Goal: Task Accomplishment & Management: Manage account settings

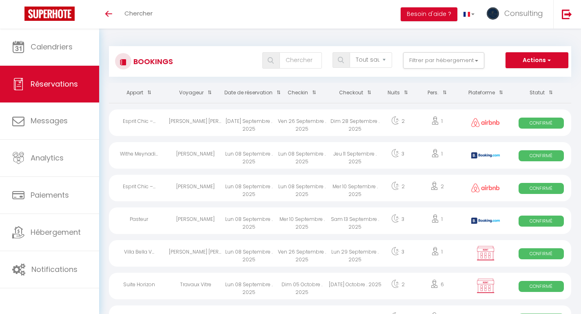
select select "not_cancelled"
click at [272, 129] on div "[DATE] Septembre . 2025" at bounding box center [249, 122] width 53 height 27
select select "OK"
select select "0"
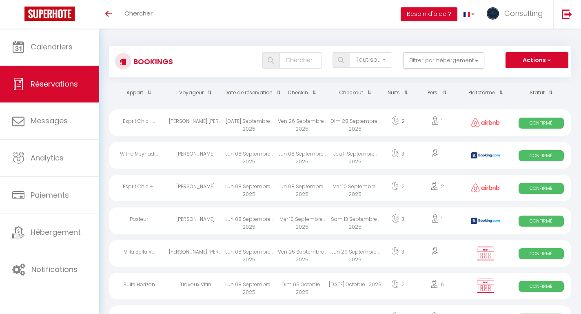
select select "0"
select select "1"
select select
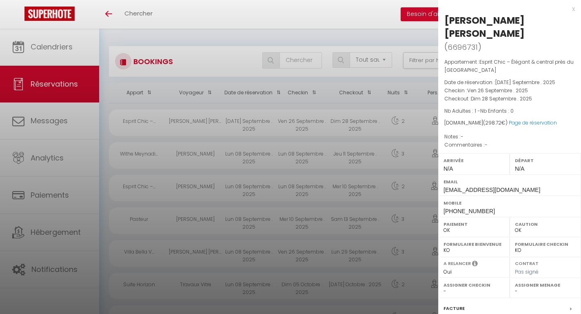
click at [272, 129] on div at bounding box center [290, 157] width 581 height 314
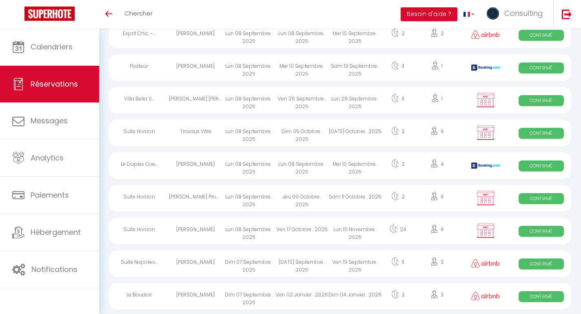
scroll to position [170, 0]
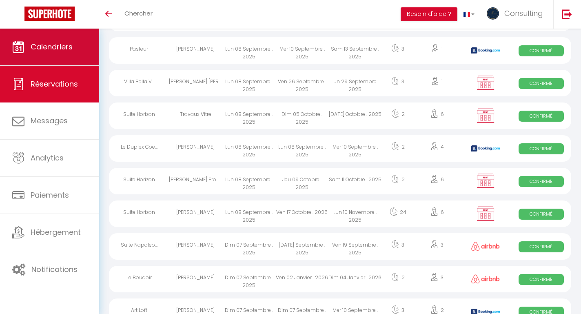
click at [92, 44] on link "Calendriers" at bounding box center [49, 47] width 99 height 37
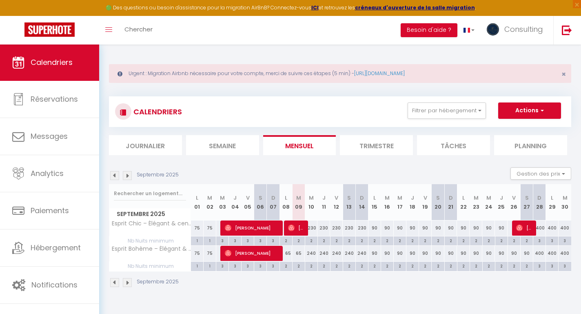
click at [313, 229] on div "230" at bounding box center [311, 228] width 13 height 15
type input "230"
type input "Mer 10 Septembre 2025"
type input "Jeu 11 Septembre 2025"
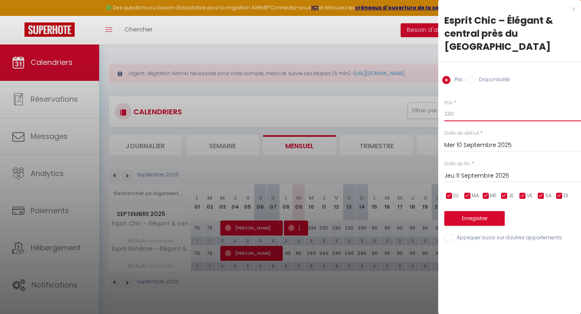
click at [461, 107] on input "230" at bounding box center [513, 114] width 137 height 15
type input "200"
click at [460, 171] on input "Jeu 11 Septembre 2025" at bounding box center [513, 176] width 137 height 11
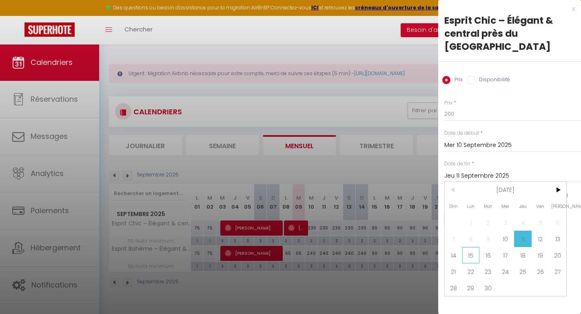
click at [470, 247] on span "15" at bounding box center [472, 255] width 18 height 16
type input "Lun 15 Septembre 2025"
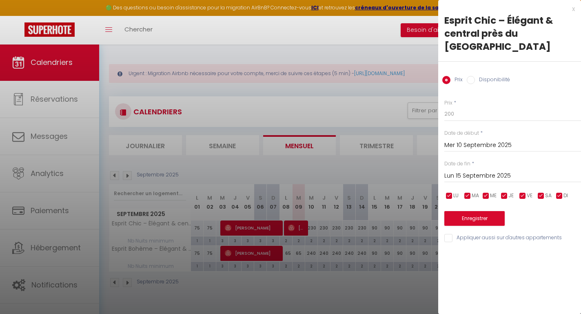
click at [470, 211] on button "Enregistrer" at bounding box center [475, 218] width 60 height 15
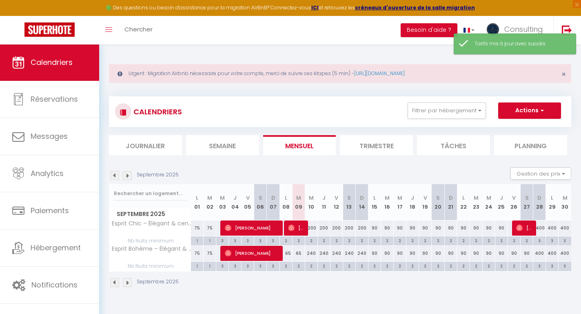
click at [311, 254] on div "240" at bounding box center [311, 253] width 13 height 15
type input "240"
type input "Mer 10 Septembre 2025"
type input "Jeu 11 Septembre 2025"
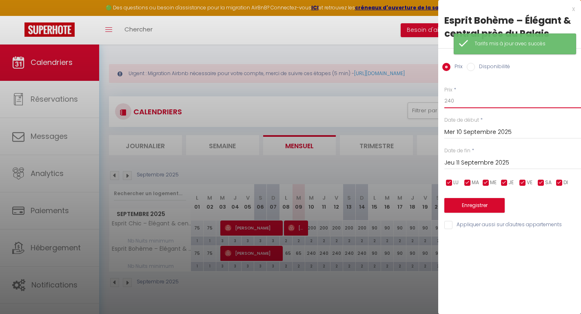
click at [464, 105] on input "240" at bounding box center [513, 101] width 137 height 15
type input "200"
click at [469, 160] on input "Jeu 11 Septembre 2025" at bounding box center [513, 163] width 137 height 11
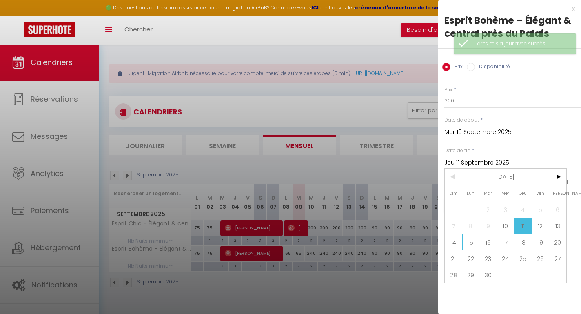
click at [470, 240] on span "15" at bounding box center [472, 242] width 18 height 16
type input "Lun 15 Septembre 2025"
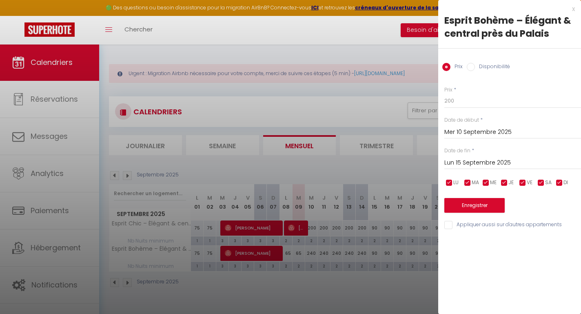
click at [470, 202] on button "Enregistrer" at bounding box center [475, 205] width 60 height 15
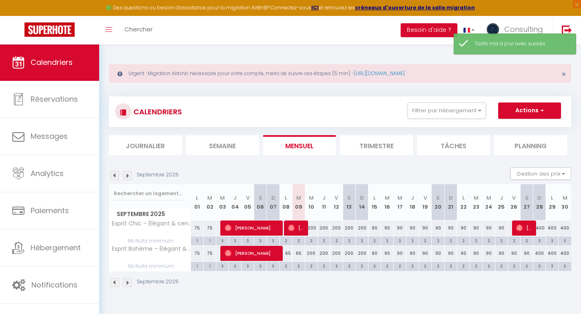
click at [376, 228] on div "90" at bounding box center [375, 228] width 13 height 15
type input "90"
type input "Lun 15 Septembre 2025"
type input "Mar 16 Septembre 2025"
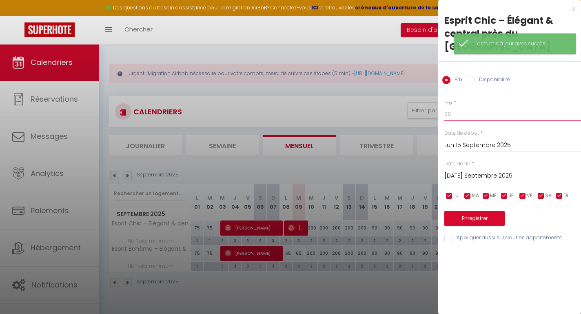
click at [499, 107] on input "90" at bounding box center [513, 114] width 137 height 15
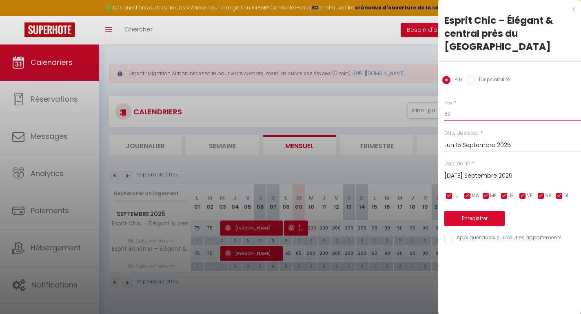
type input "80"
click at [500, 171] on input "Mar 16 Septembre 2025" at bounding box center [513, 176] width 137 height 11
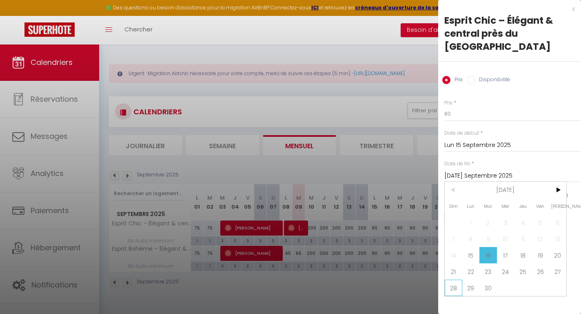
click at [452, 280] on span "28" at bounding box center [454, 288] width 18 height 16
type input "Dim 28 Septembre 2025"
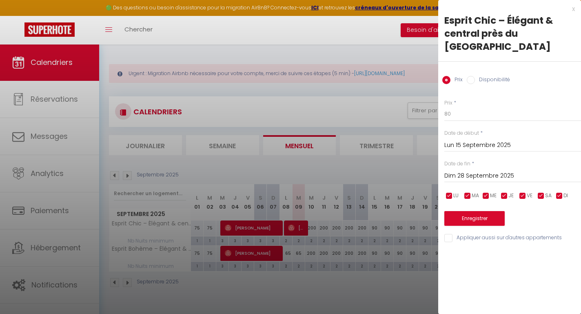
click at [466, 211] on button "Enregistrer" at bounding box center [475, 218] width 60 height 15
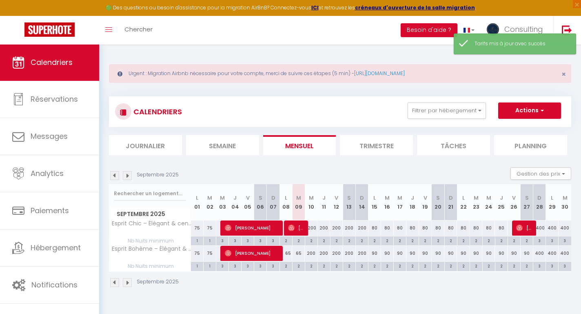
click at [374, 254] on div "90" at bounding box center [375, 253] width 13 height 15
type input "90"
type input "Lun 15 Septembre 2025"
type input "Mar 16 Septembre 2025"
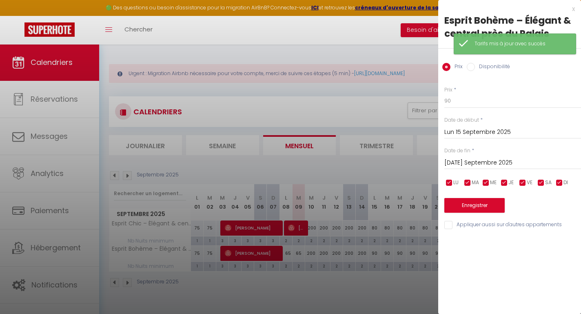
click at [457, 110] on div "Prix * 90 Statut * Disponible Indisponible Date de début * Lun 15 Septembre 202…" at bounding box center [510, 153] width 143 height 154
click at [457, 104] on input "90" at bounding box center [513, 101] width 137 height 15
type input "75"
click at [461, 159] on input "Mar 16 Septembre 2025" at bounding box center [513, 163] width 137 height 11
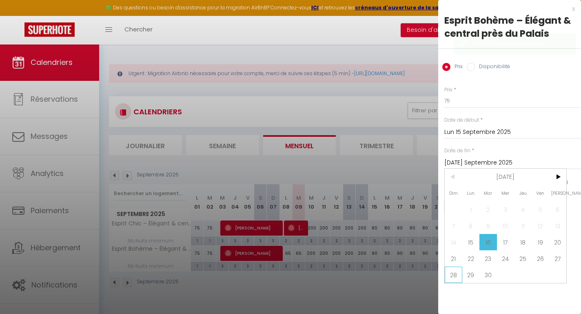
click at [461, 271] on span "28" at bounding box center [454, 275] width 18 height 16
type input "Dim 28 Septembre 2025"
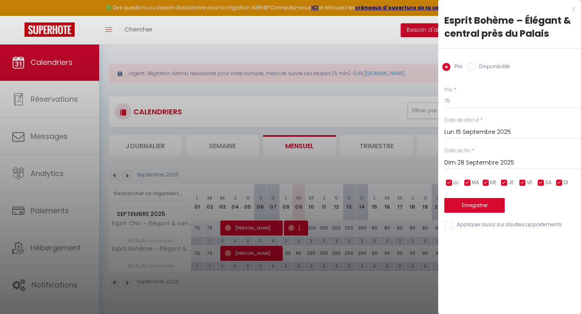
click at [467, 207] on button "Enregistrer" at bounding box center [475, 205] width 60 height 15
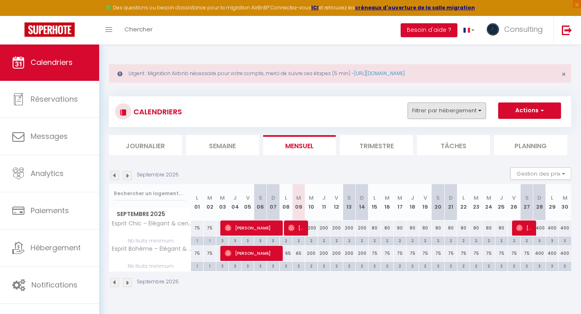
click at [461, 111] on button "Filtrer par hébergement" at bounding box center [447, 110] width 78 height 16
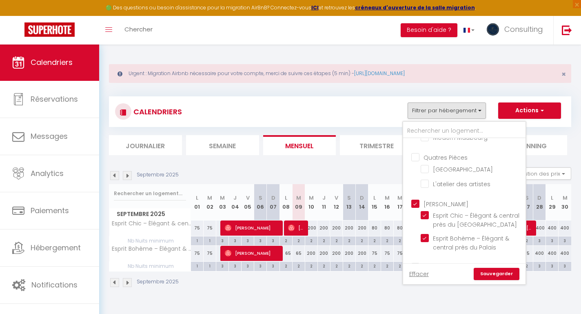
click at [417, 199] on input "[PERSON_NAME]" at bounding box center [473, 203] width 123 height 8
checkbox input "false"
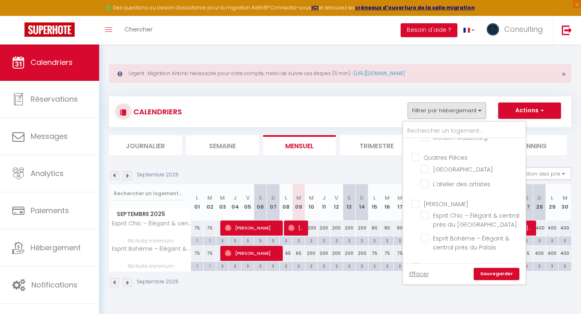
checkbox input "false"
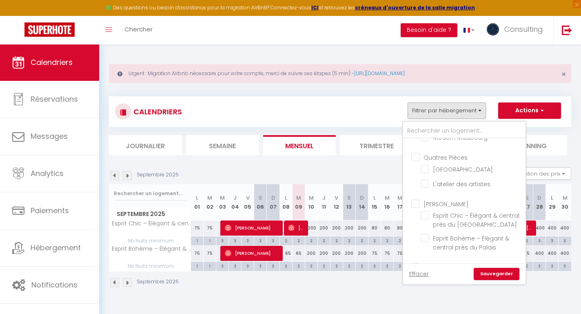
checkbox input "false"
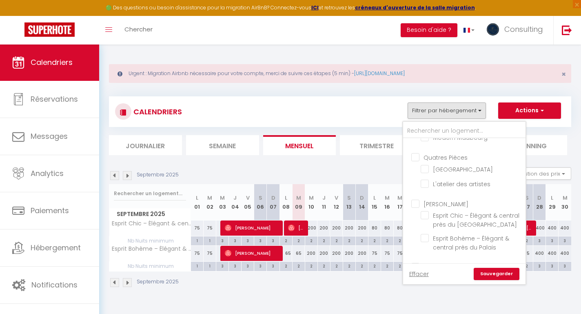
checkbox input "false"
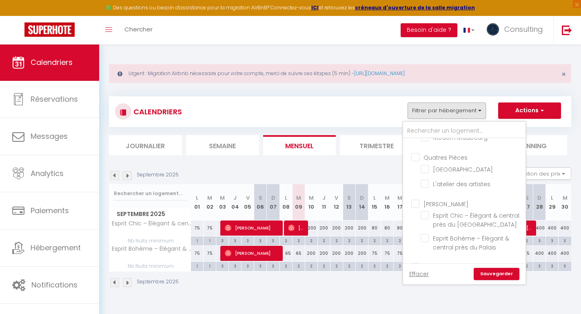
checkbox input "false"
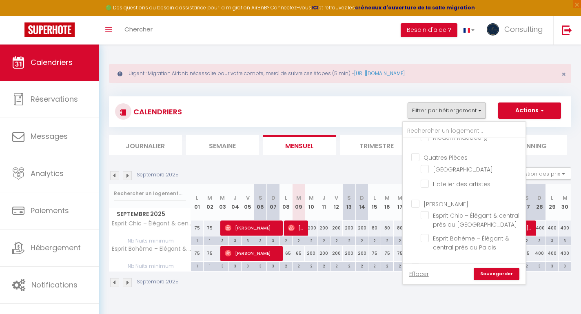
checkbox input "false"
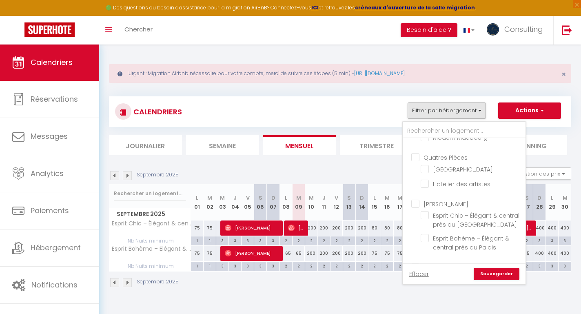
checkbox input "false"
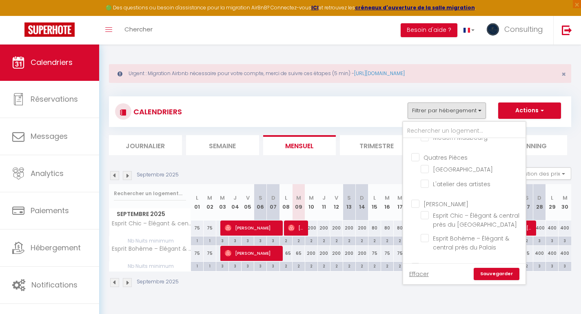
checkbox input "false"
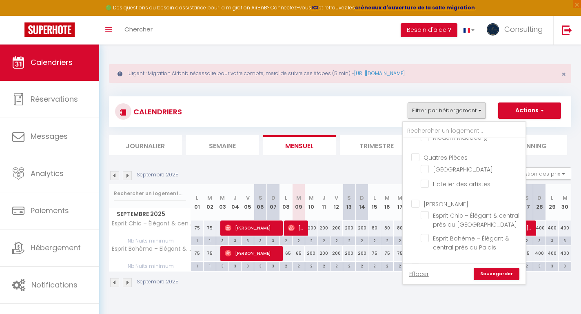
checkbox input "false"
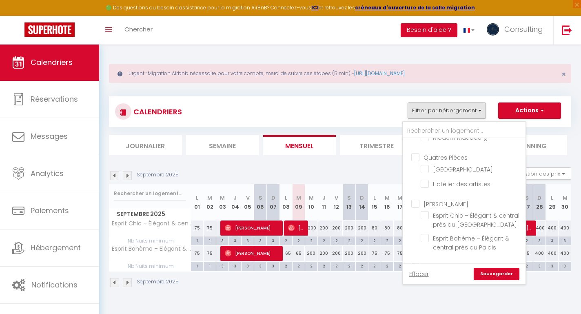
checkbox input "false"
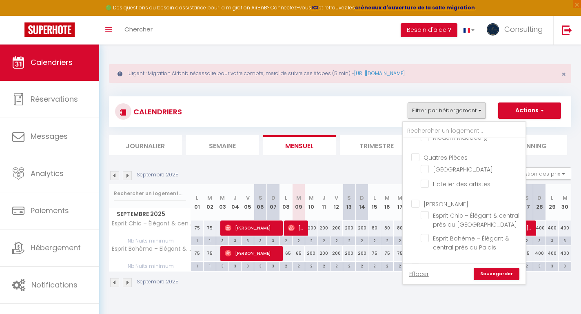
checkbox input "false"
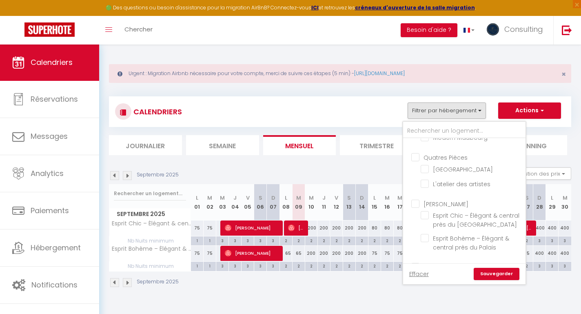
checkbox input "false"
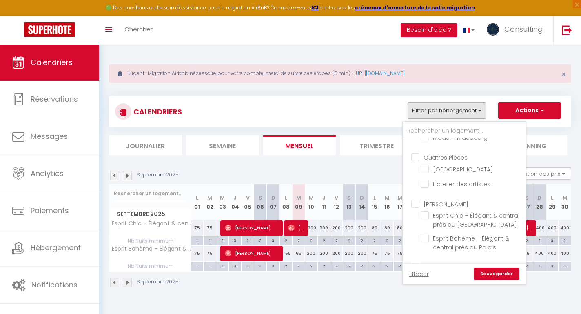
checkbox input "false"
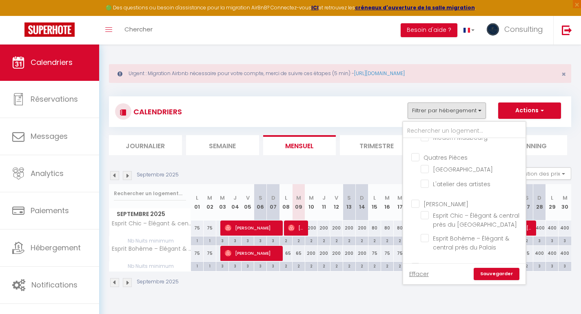
checkbox input "false"
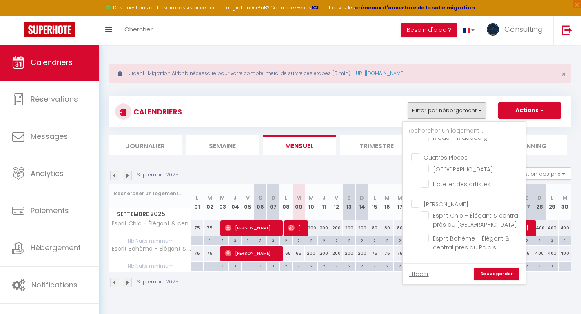
checkbox input "false"
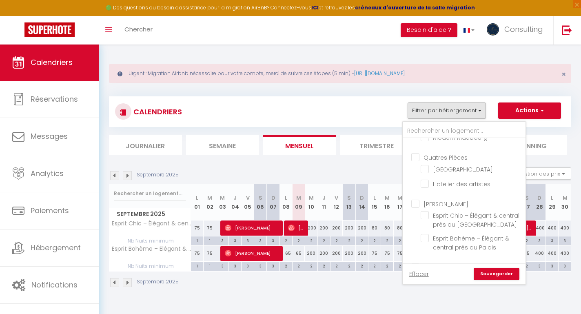
checkbox input "false"
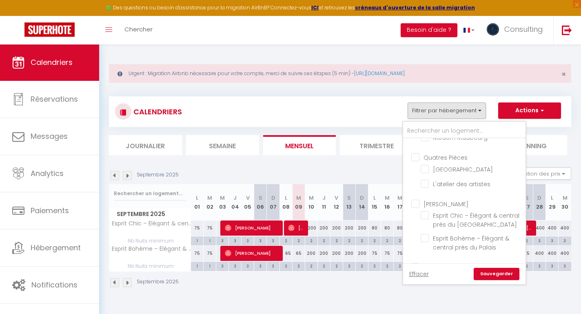
checkbox input "false"
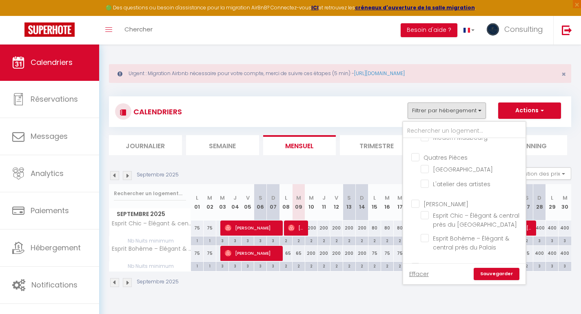
checkbox input "false"
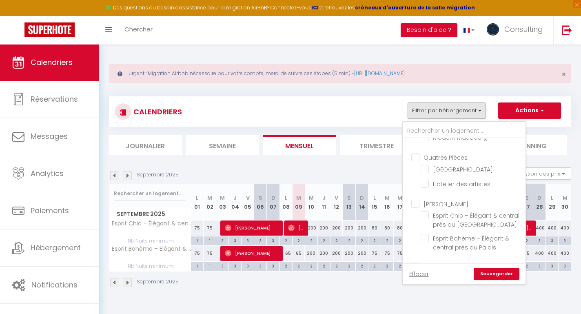
checkbox input "false"
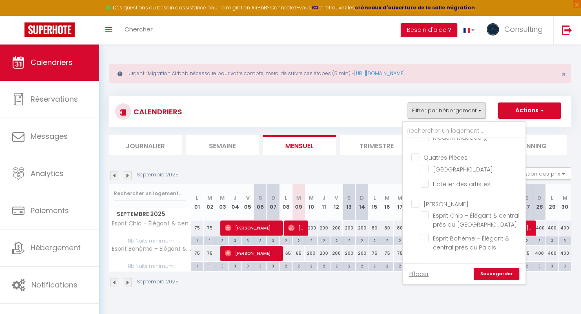
checkbox input "false"
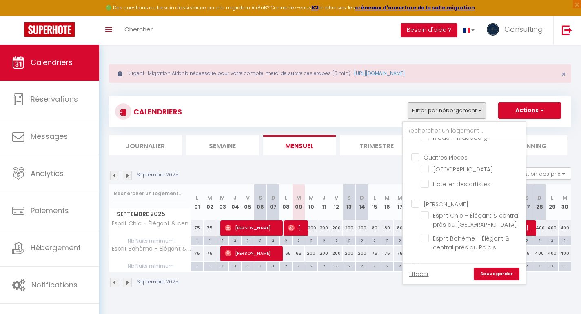
checkbox input "false"
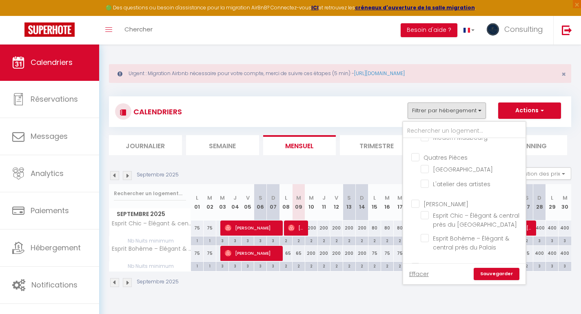
checkbox input "false"
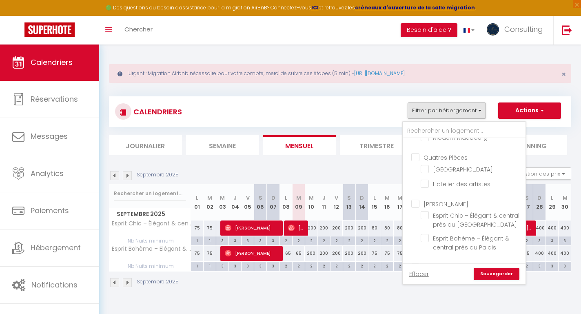
checkbox input "false"
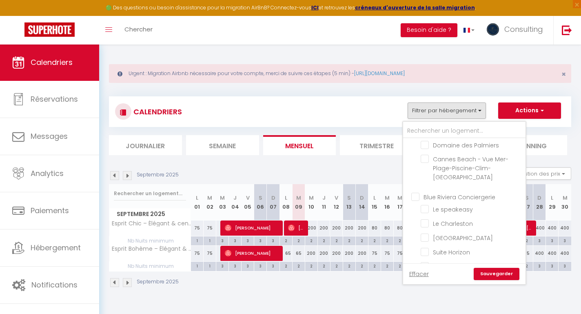
scroll to position [1581, 0]
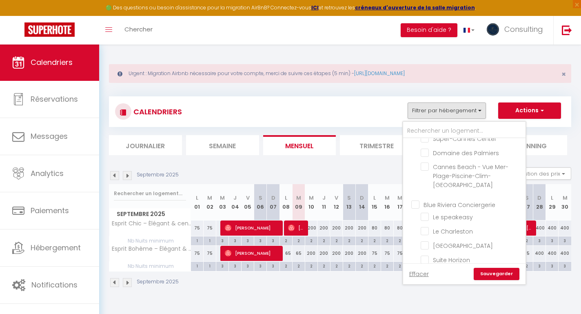
click at [417, 200] on input "Blue Riviera Conciergerie" at bounding box center [473, 204] width 123 height 8
checkbox input "true"
checkbox input "false"
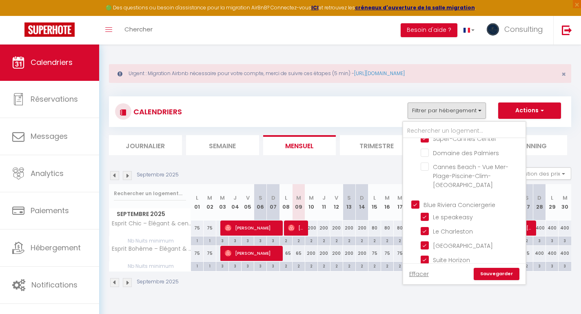
checkbox input "false"
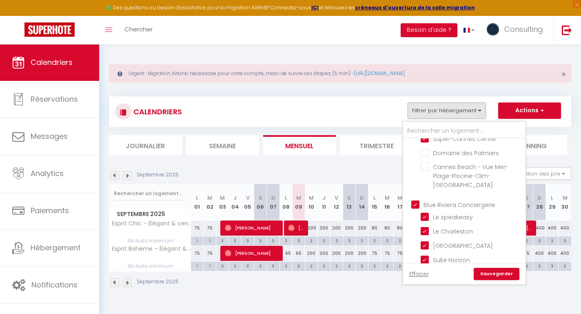
checkbox input "false"
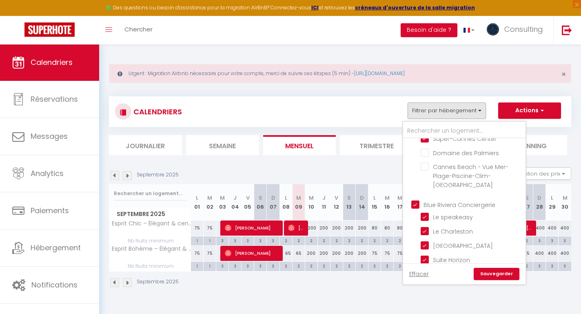
checkbox input "false"
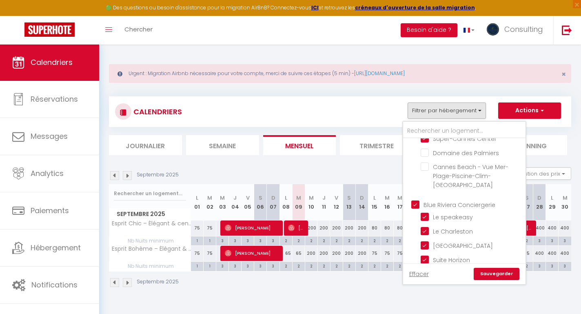
checkbox input "false"
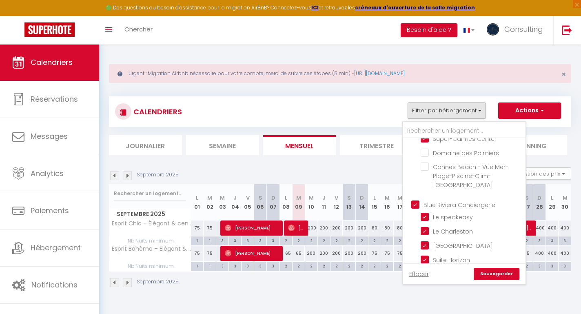
checkbox input "false"
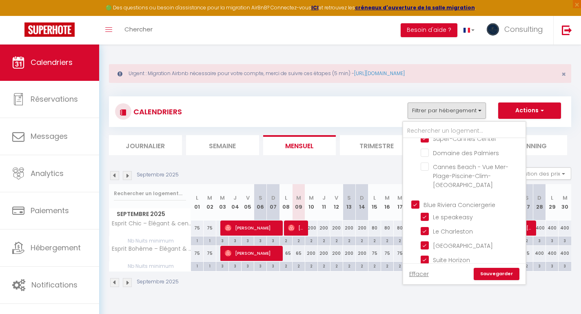
checkbox input "false"
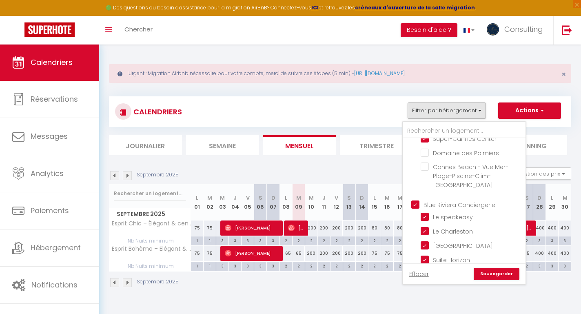
checkbox input "false"
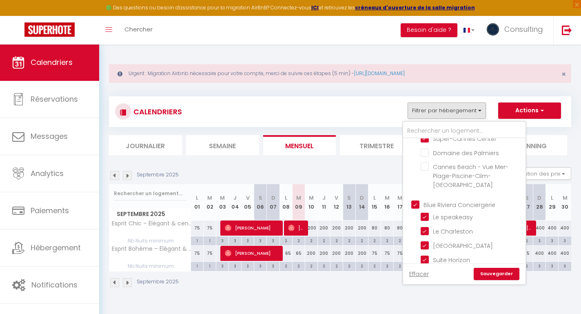
checkbox input "false"
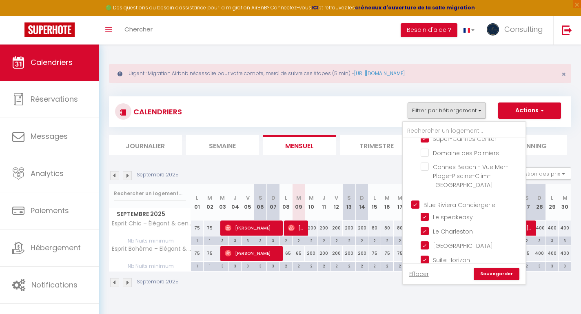
checkbox input "false"
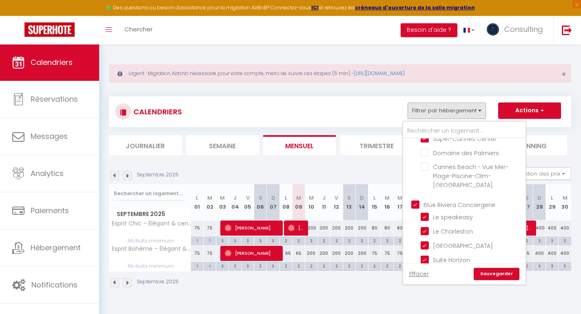
checkbox input "false"
checkbox input "true"
checkbox input "false"
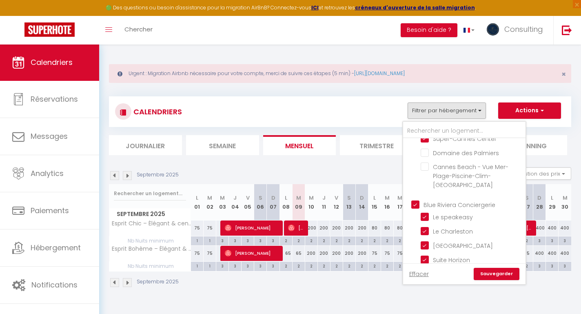
checkbox input "false"
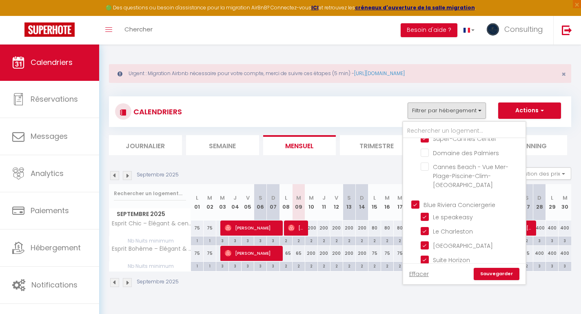
checkbox input "false"
click at [508, 272] on link "Sauvegarder" at bounding box center [497, 274] width 46 height 12
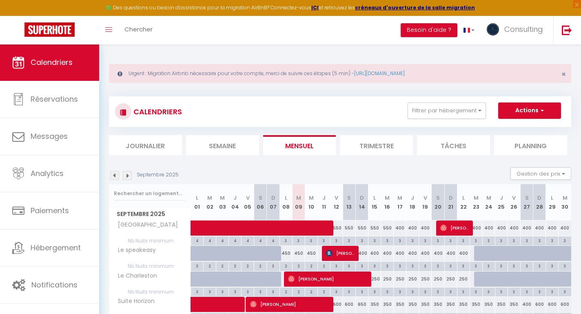
click at [311, 227] on span at bounding box center [303, 229] width 207 height 16
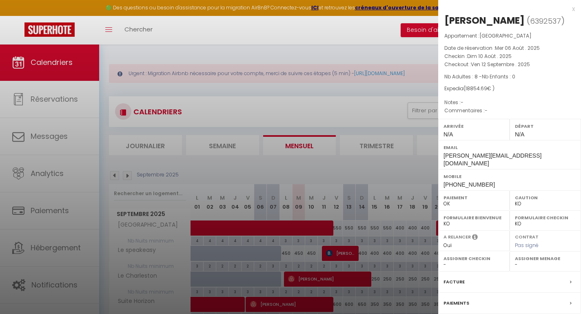
click at [364, 161] on div at bounding box center [290, 157] width 581 height 314
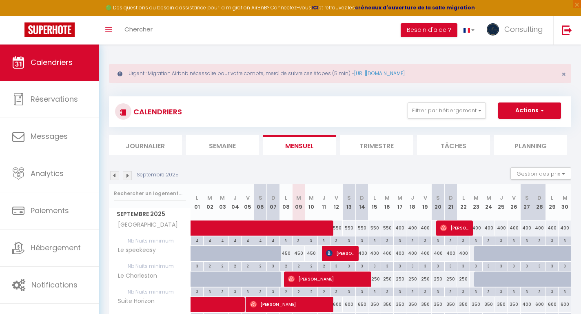
click at [298, 252] on div "450" at bounding box center [298, 253] width 13 height 15
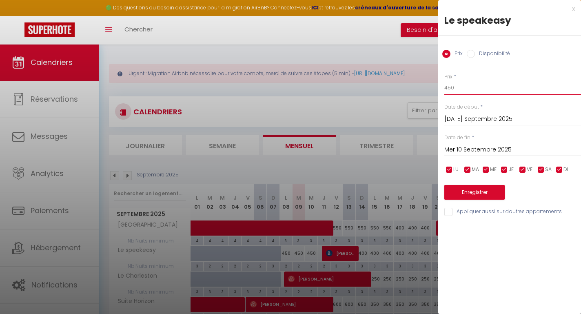
click at [490, 87] on input "450" at bounding box center [513, 87] width 137 height 15
click at [486, 148] on input "Mer 10 Septembre 2025" at bounding box center [513, 150] width 137 height 11
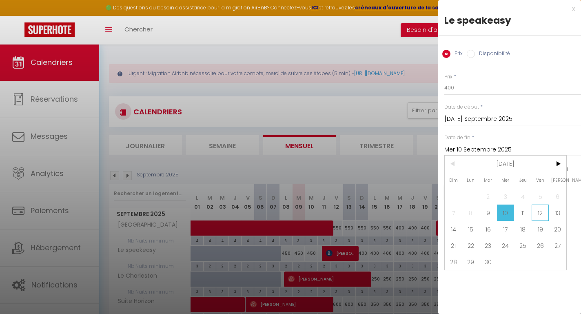
click at [537, 211] on span "12" at bounding box center [541, 213] width 18 height 16
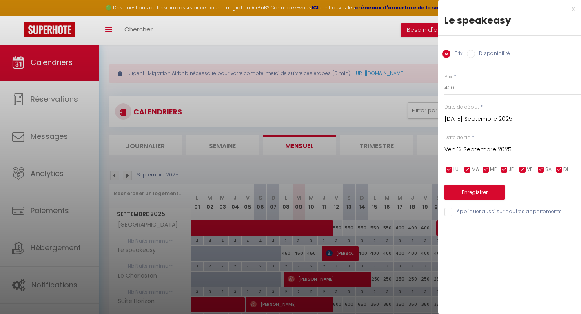
click at [497, 190] on button "Enregistrer" at bounding box center [475, 192] width 60 height 15
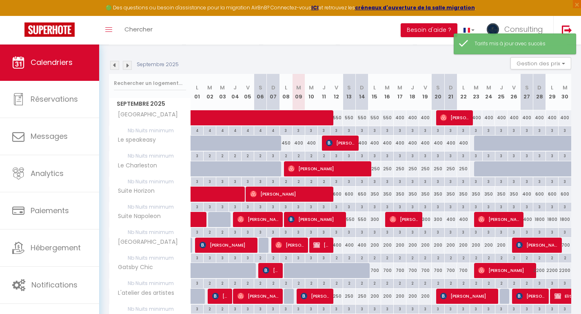
scroll to position [111, 0]
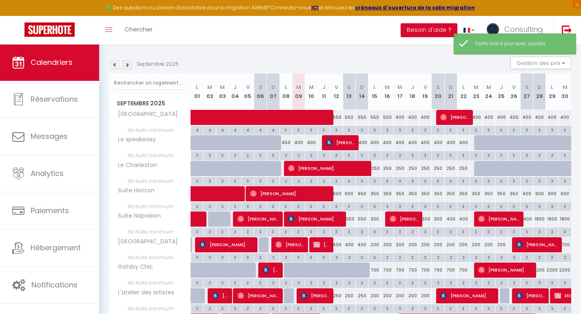
click at [337, 245] on div "400" at bounding box center [336, 244] width 13 height 15
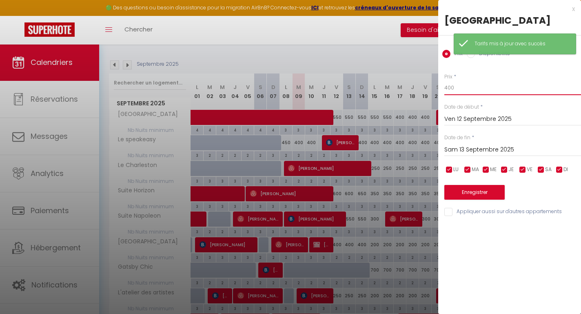
click at [477, 89] on input "400" at bounding box center [513, 87] width 137 height 15
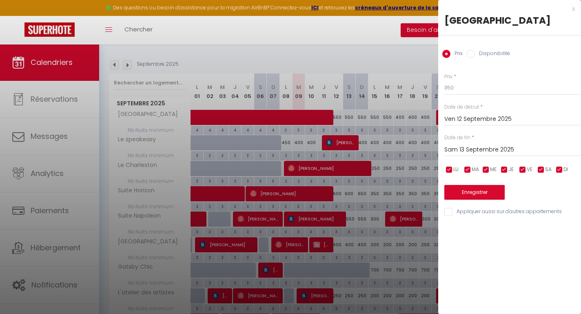
click at [468, 145] on input "Sam 13 Septembre 2025" at bounding box center [513, 150] width 137 height 11
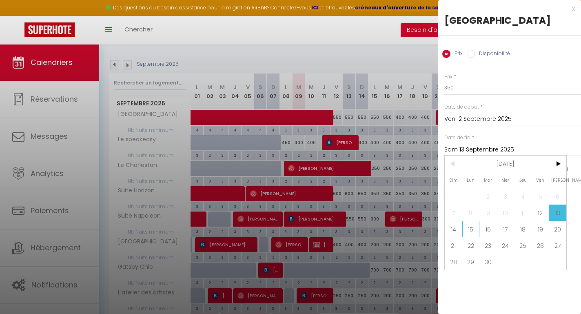
click at [466, 226] on span "15" at bounding box center [472, 229] width 18 height 16
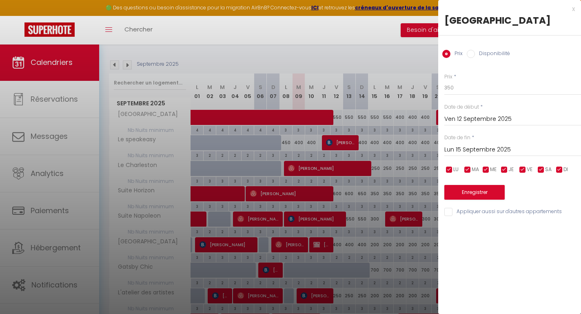
click at [467, 190] on button "Enregistrer" at bounding box center [475, 192] width 60 height 15
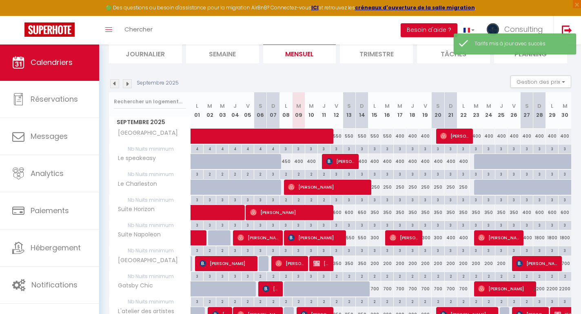
scroll to position [146, 0]
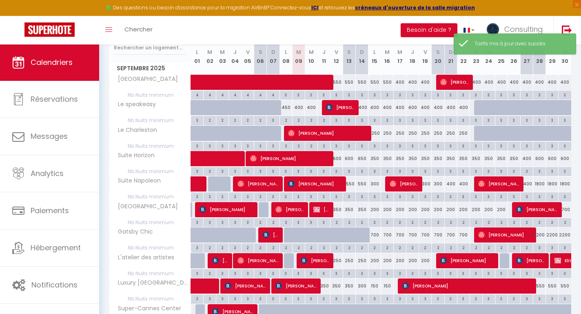
click at [376, 235] on div "700" at bounding box center [375, 234] width 13 height 15
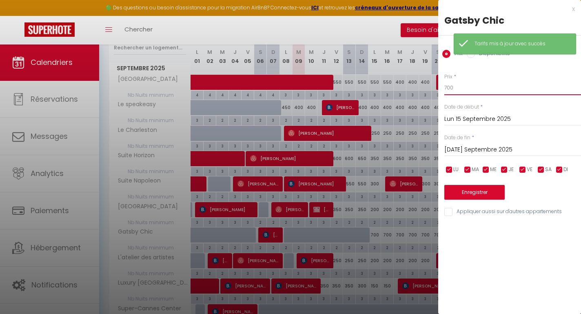
click at [477, 87] on input "700" at bounding box center [513, 87] width 137 height 15
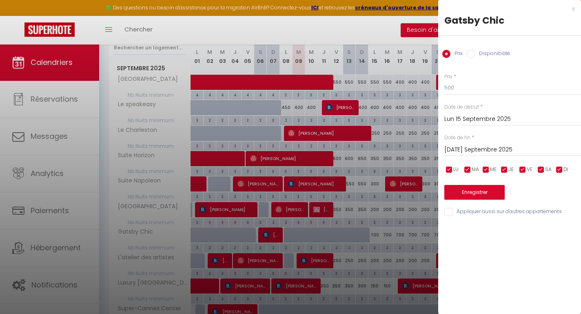
click at [466, 148] on input "Mar 16 Septembre 2025" at bounding box center [513, 150] width 137 height 11
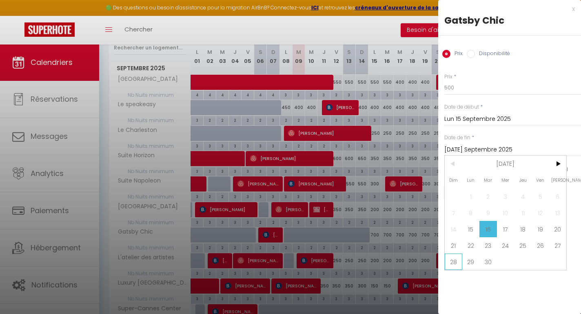
click at [454, 256] on span "28" at bounding box center [454, 262] width 18 height 16
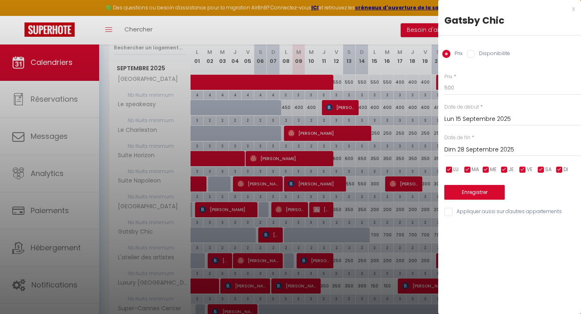
click at [460, 193] on button "Enregistrer" at bounding box center [475, 192] width 60 height 15
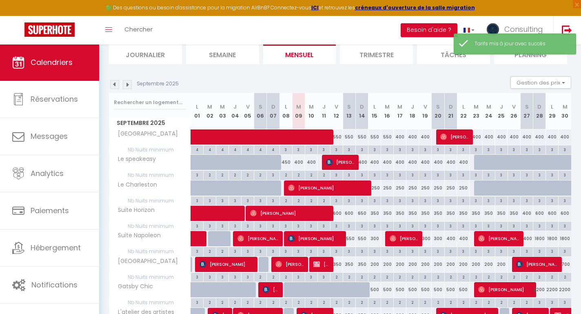
scroll to position [166, 0]
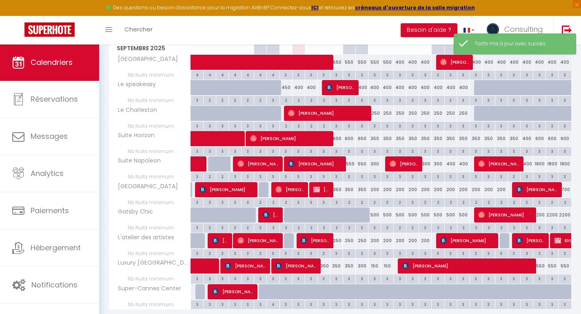
click at [530, 164] on div "400" at bounding box center [527, 163] width 13 height 15
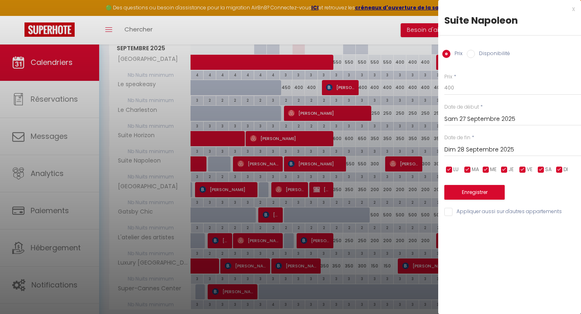
click at [381, 33] on div at bounding box center [290, 157] width 581 height 314
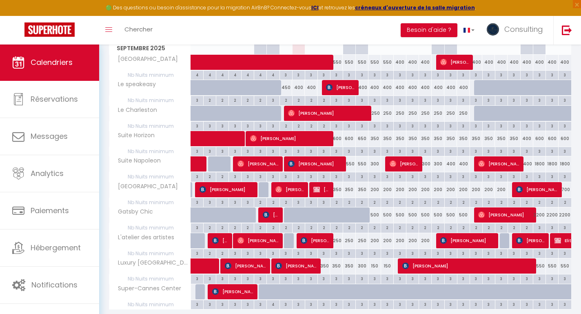
click at [538, 162] on div "1800" at bounding box center [540, 163] width 13 height 15
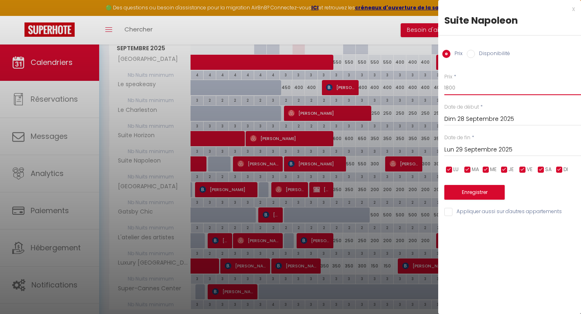
click at [448, 85] on input "1800" at bounding box center [513, 87] width 137 height 15
click at [454, 147] on input "Lun 29 Septembre 2025" at bounding box center [513, 150] width 137 height 11
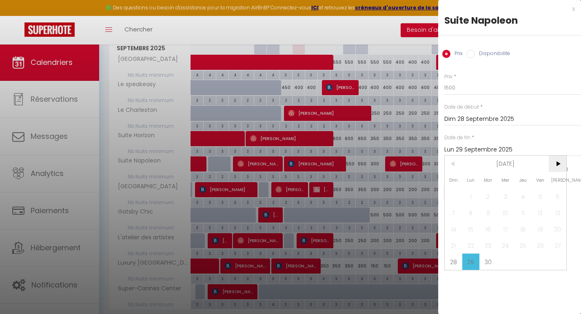
click at [553, 164] on span ">" at bounding box center [558, 164] width 18 height 16
click at [541, 190] on span "3" at bounding box center [541, 196] width 18 height 16
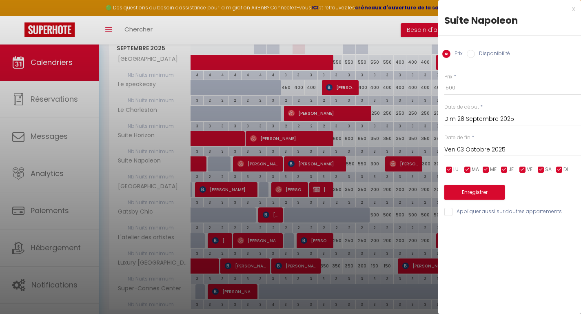
click at [499, 183] on div "Enregistrer" at bounding box center [513, 187] width 137 height 25
click at [499, 188] on button "Enregistrer" at bounding box center [475, 192] width 60 height 15
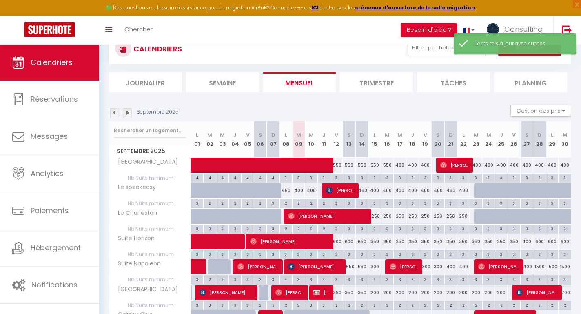
scroll to position [88, 0]
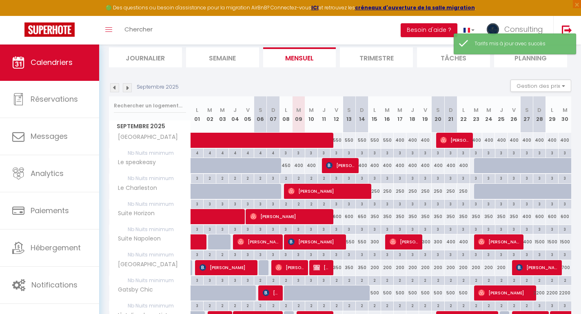
click at [543, 291] on div "2200" at bounding box center [540, 292] width 13 height 15
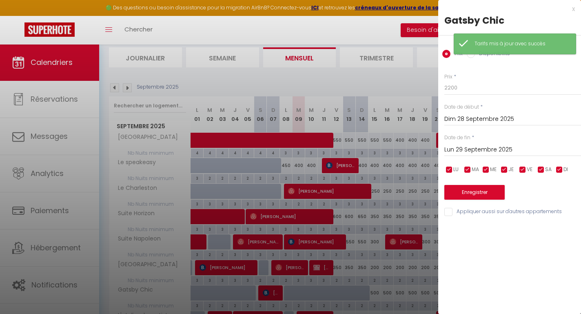
click at [470, 78] on div "Prix * 2200" at bounding box center [513, 84] width 137 height 22
click at [470, 84] on input "2200" at bounding box center [513, 87] width 137 height 15
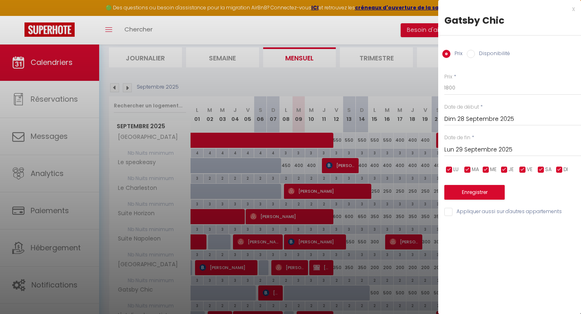
click at [461, 150] on input "Lun 29 Septembre 2025" at bounding box center [513, 150] width 137 height 11
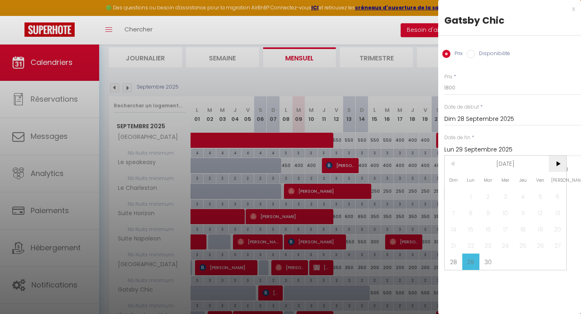
click at [561, 167] on span ">" at bounding box center [558, 164] width 18 height 16
click at [542, 189] on span "3" at bounding box center [541, 196] width 18 height 16
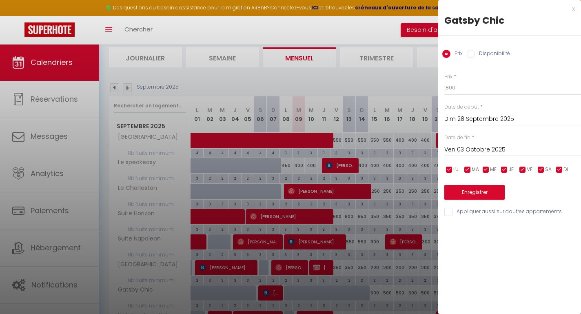
click at [497, 187] on button "Enregistrer" at bounding box center [475, 192] width 60 height 15
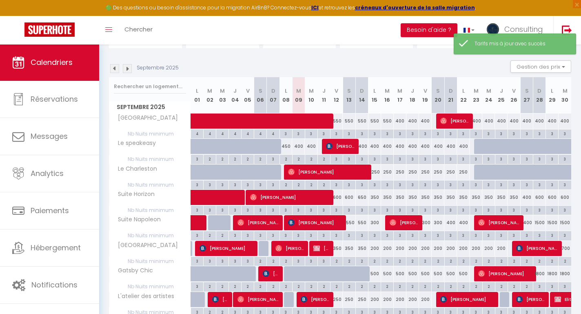
scroll to position [159, 0]
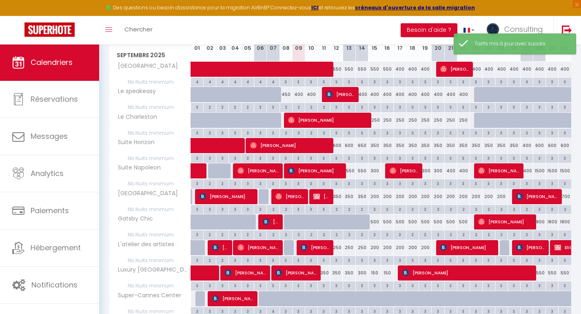
click at [327, 274] on div "350" at bounding box center [324, 272] width 13 height 15
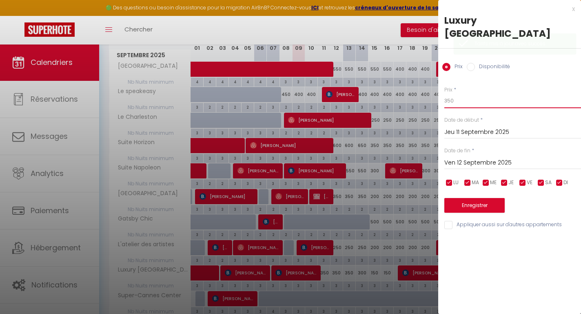
click at [448, 94] on input "350" at bounding box center [513, 101] width 137 height 15
click at [457, 94] on input "350" at bounding box center [513, 101] width 137 height 15
click at [463, 158] on input "Ven 12 Septembre 2025" at bounding box center [513, 163] width 137 height 11
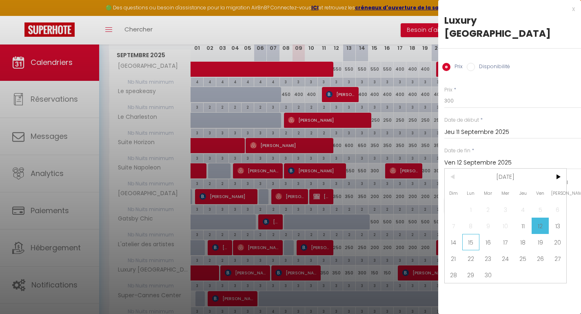
click at [464, 234] on span "15" at bounding box center [472, 242] width 18 height 16
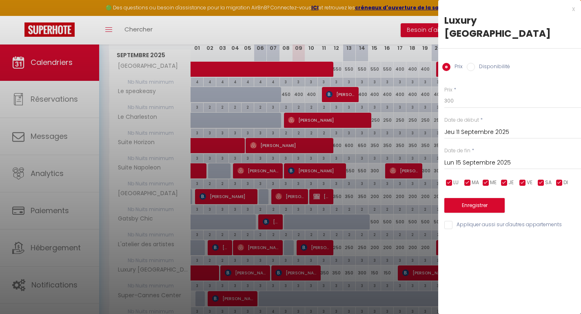
click at [462, 198] on button "Enregistrer" at bounding box center [475, 205] width 60 height 15
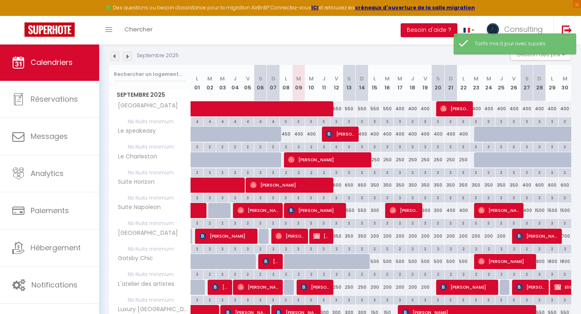
scroll to position [178, 0]
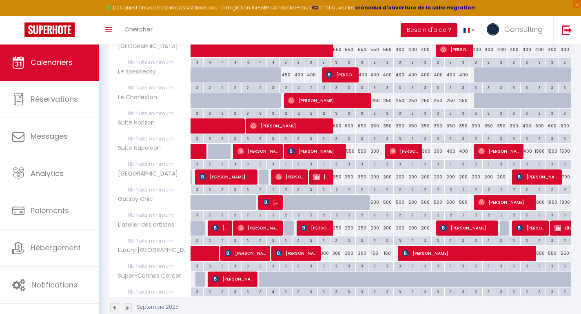
click at [540, 252] on div "550" at bounding box center [540, 253] width 13 height 15
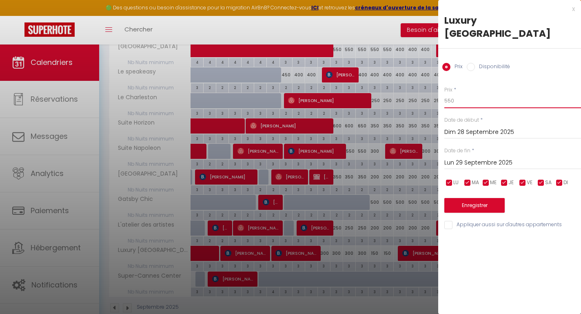
click at [447, 94] on input "550" at bounding box center [513, 101] width 137 height 15
click at [474, 158] on input "Lun 29 Septembre 2025" at bounding box center [513, 163] width 137 height 11
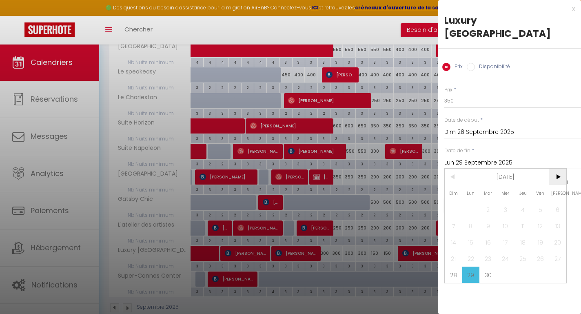
click at [552, 169] on span ">" at bounding box center [558, 177] width 18 height 16
click at [535, 201] on span "3" at bounding box center [541, 209] width 18 height 16
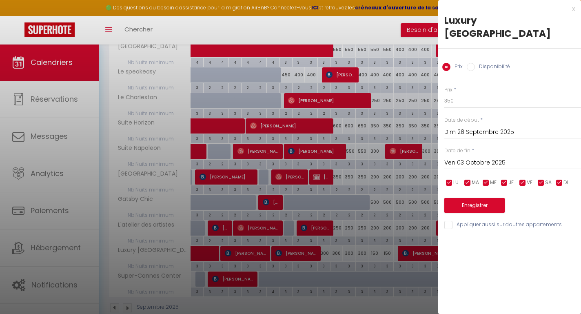
click at [499, 198] on button "Enregistrer" at bounding box center [475, 205] width 60 height 15
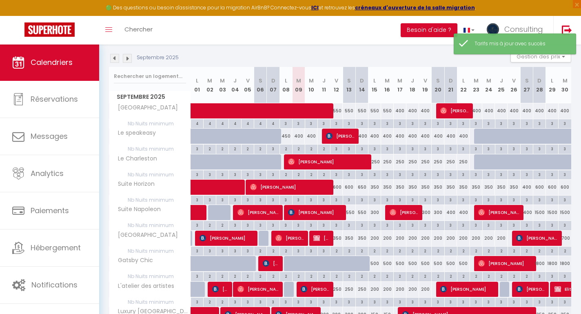
scroll to position [124, 0]
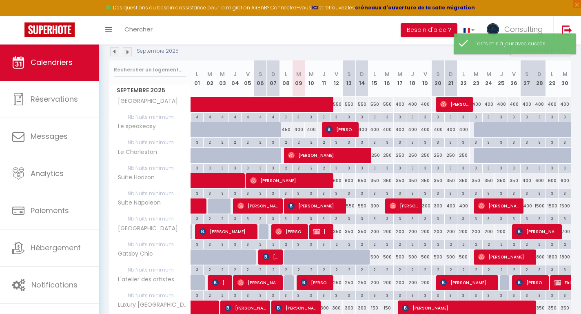
click at [340, 180] on div "600" at bounding box center [336, 180] width 13 height 15
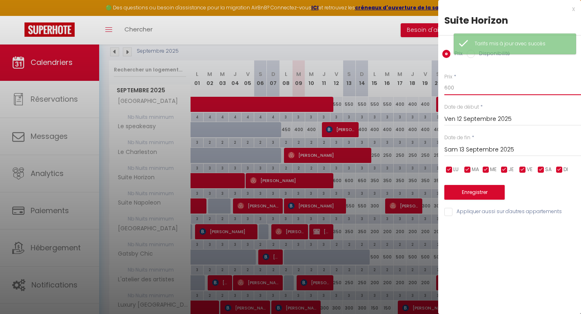
click at [448, 89] on input "600" at bounding box center [513, 87] width 137 height 15
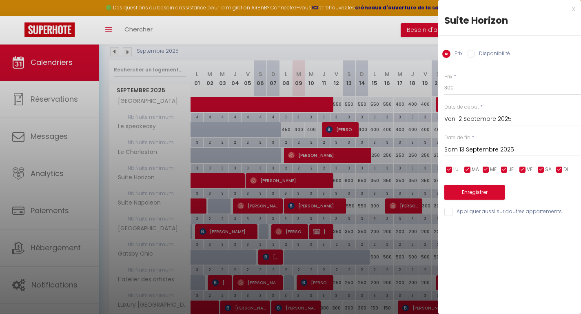
click at [478, 148] on input "Sam 13 Septembre 2025" at bounding box center [513, 150] width 137 height 11
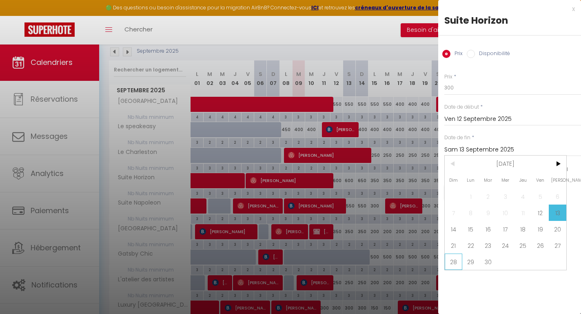
click at [458, 258] on span "28" at bounding box center [454, 262] width 18 height 16
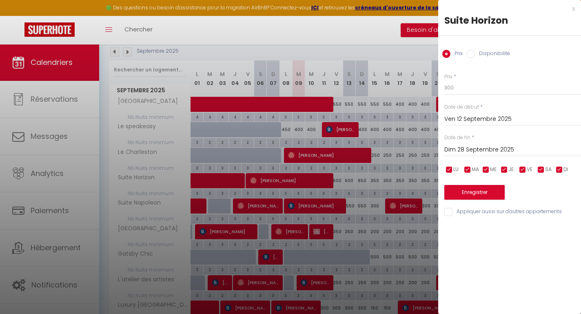
click at [459, 190] on button "Enregistrer" at bounding box center [475, 192] width 60 height 15
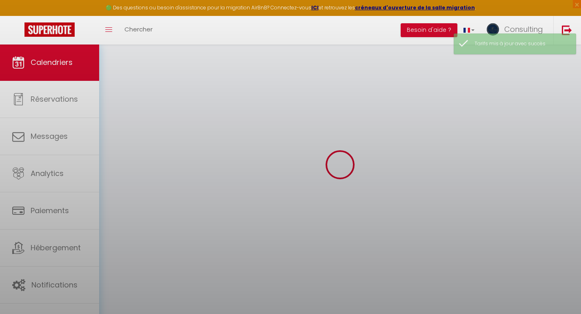
scroll to position [44, 0]
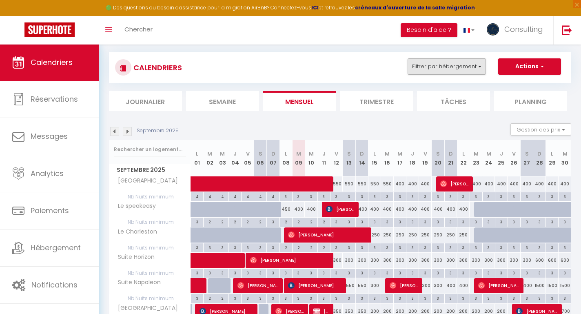
click at [433, 62] on button "Filtrer par hébergement" at bounding box center [447, 66] width 78 height 16
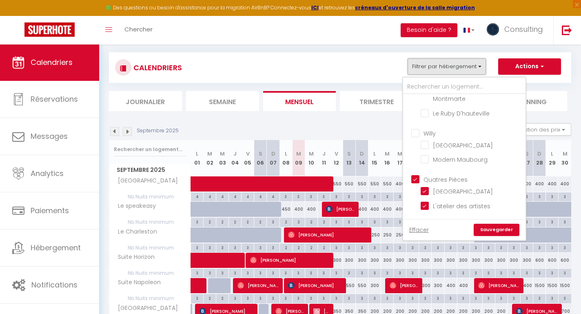
scroll to position [1816, 0]
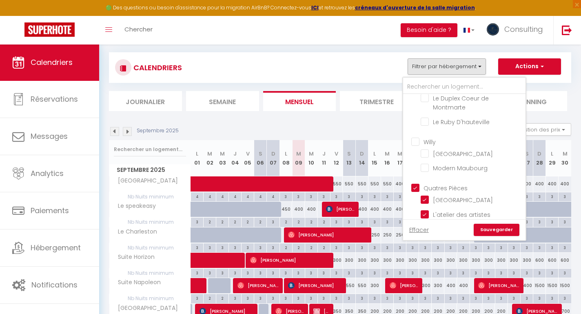
click at [420, 184] on label "Quatres Pièces" at bounding box center [444, 188] width 48 height 9
click at [416, 183] on input "Quatres Pièces" at bounding box center [473, 187] width 123 height 8
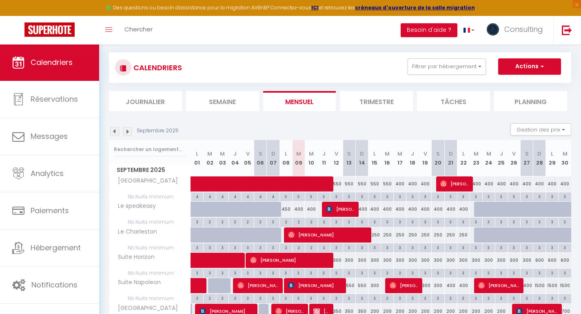
click at [451, 75] on div "CALENDRIERS Filtrer par hébergement INGRID La suite du palais luxe Le Boudoir L…" at bounding box center [340, 67] width 450 height 18
click at [451, 71] on button "Filtrer par hébergement" at bounding box center [447, 66] width 78 height 16
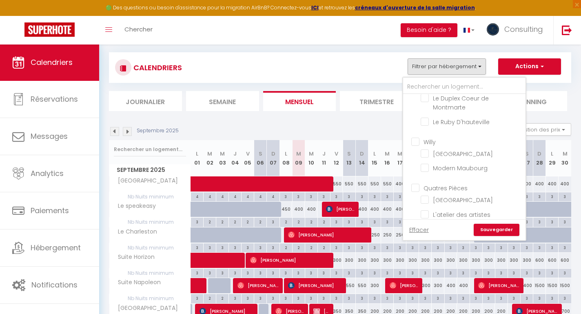
click at [418, 137] on input "Willy" at bounding box center [473, 141] width 123 height 8
click at [499, 227] on link "Sauvegarder" at bounding box center [497, 230] width 46 height 12
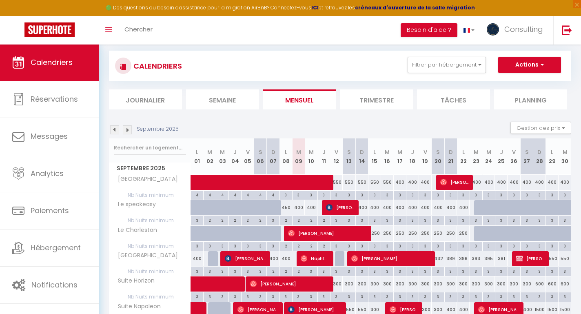
scroll to position [40, 0]
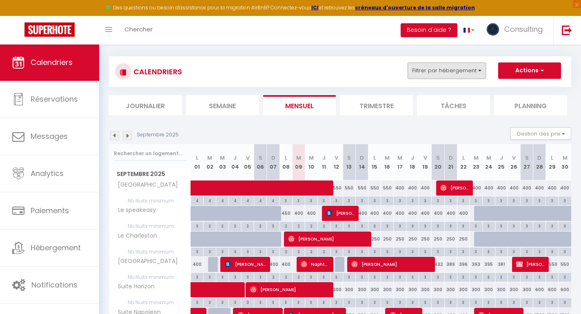
click at [441, 69] on button "Filtrer par hébergement" at bounding box center [447, 70] width 78 height 16
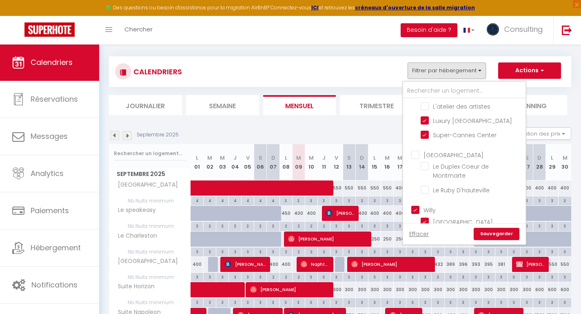
click at [417, 205] on input "Willy" at bounding box center [473, 209] width 123 height 8
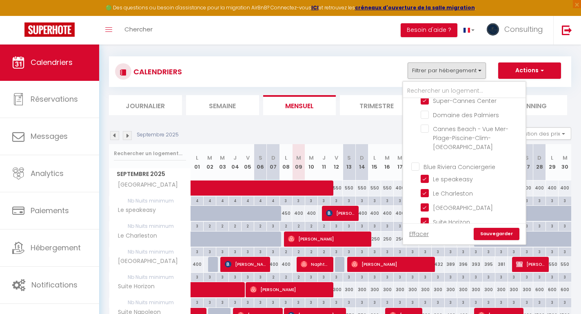
scroll to position [1573, 0]
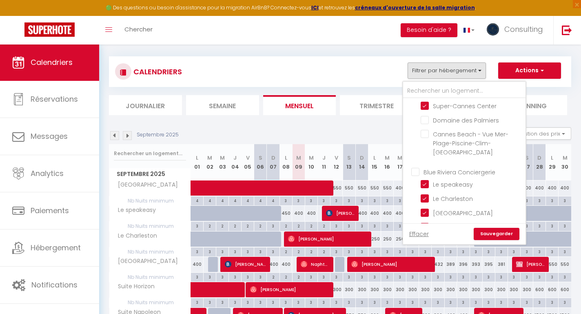
click at [418, 167] on input "Blue Riviera Conciergerie" at bounding box center [473, 171] width 123 height 8
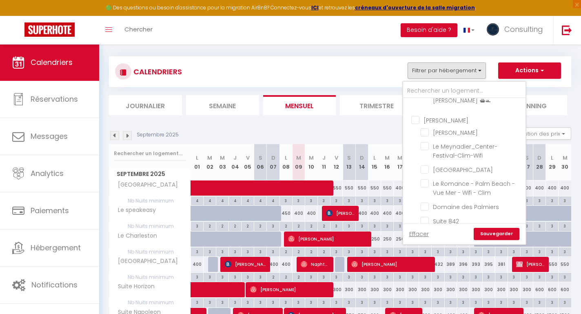
scroll to position [628, 0]
click at [417, 124] on input "[PERSON_NAME]" at bounding box center [473, 120] width 123 height 8
click at [490, 234] on link "Sauvegarder" at bounding box center [497, 234] width 46 height 12
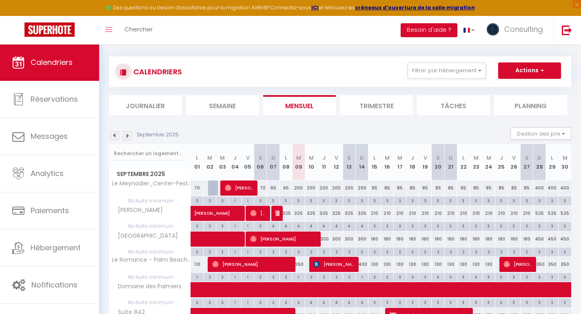
click at [297, 185] on div "200" at bounding box center [298, 187] width 13 height 15
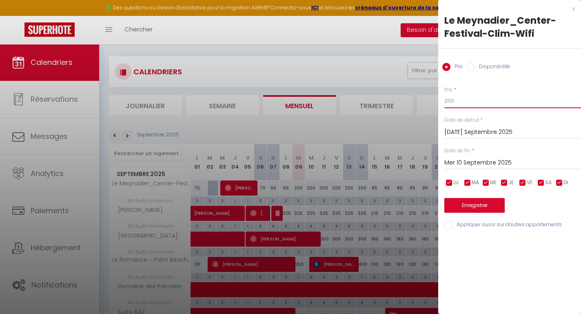
click at [467, 102] on input "200" at bounding box center [513, 101] width 137 height 15
click at [483, 163] on input "Mer 10 Septembre 2025" at bounding box center [513, 163] width 137 height 11
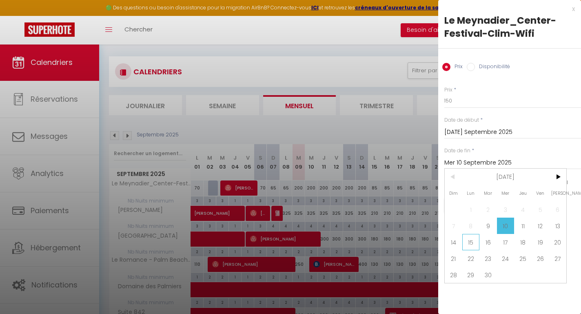
click at [473, 235] on span "15" at bounding box center [472, 242] width 18 height 16
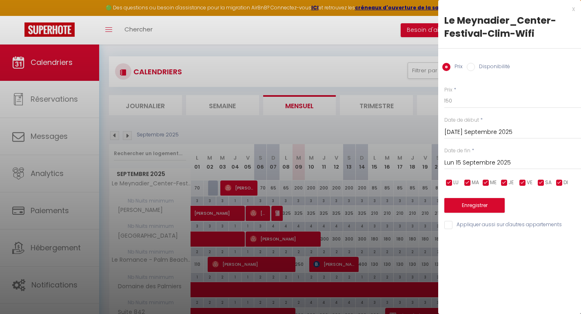
click at [473, 207] on button "Enregistrer" at bounding box center [475, 205] width 60 height 15
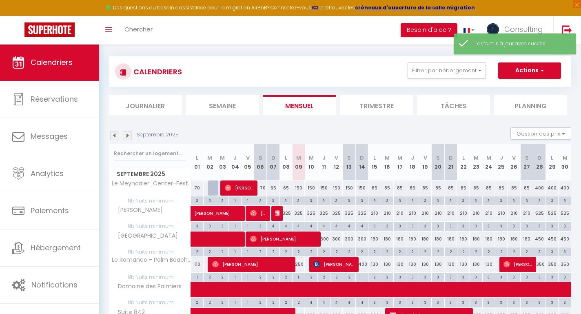
click at [298, 212] on div "325" at bounding box center [298, 213] width 13 height 15
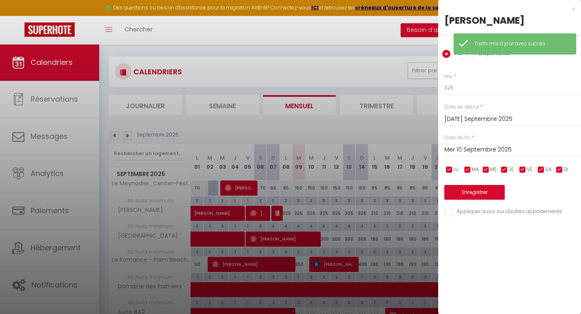
click at [304, 224] on div at bounding box center [290, 157] width 581 height 314
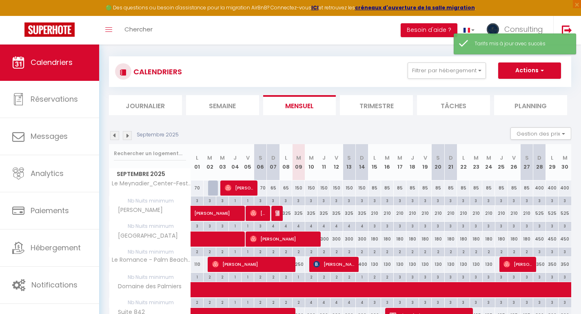
click at [299, 225] on div "4" at bounding box center [299, 226] width 12 height 8
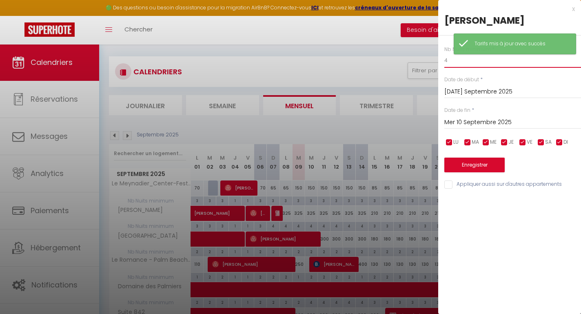
click at [454, 64] on input "4" at bounding box center [513, 60] width 137 height 15
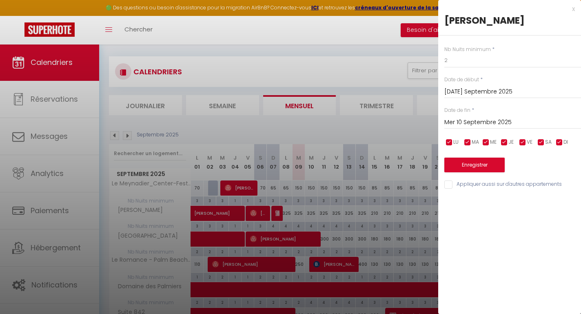
click at [464, 127] on input "Mer 10 Septembre 2025" at bounding box center [513, 122] width 137 height 11
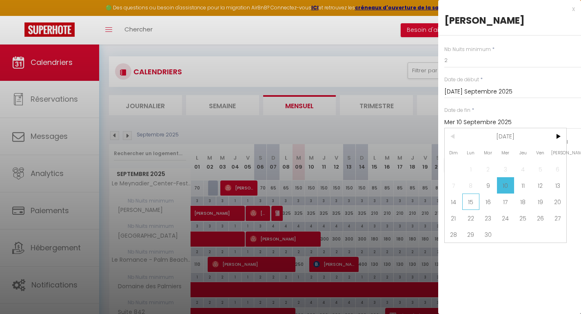
click at [472, 198] on span "15" at bounding box center [472, 202] width 18 height 16
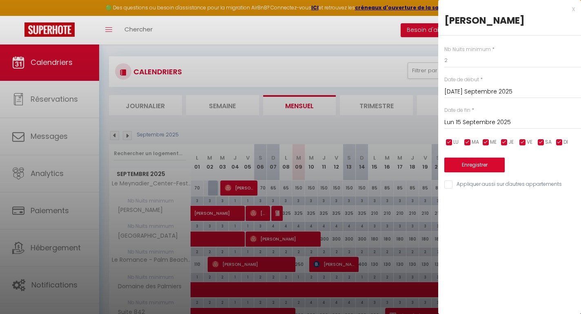
click at [470, 169] on button "Enregistrer" at bounding box center [475, 165] width 60 height 15
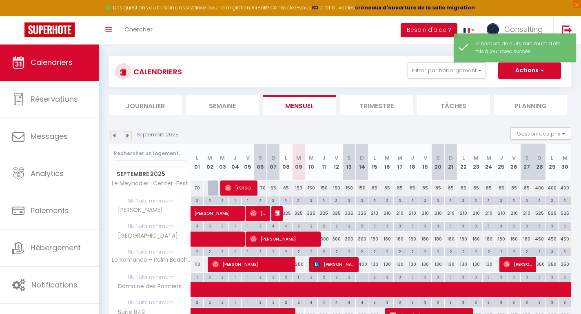
click at [296, 213] on div "325" at bounding box center [298, 213] width 13 height 15
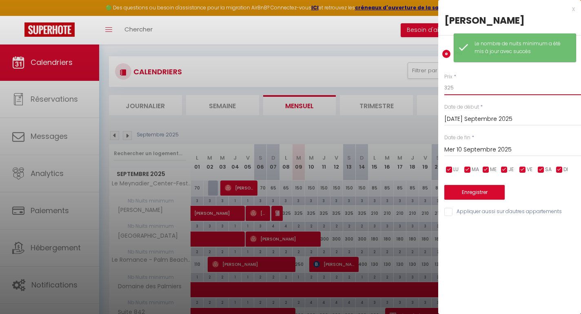
click at [447, 87] on input "325" at bounding box center [513, 87] width 137 height 15
click at [461, 149] on input "Mer 10 Septembre 2025" at bounding box center [513, 150] width 137 height 11
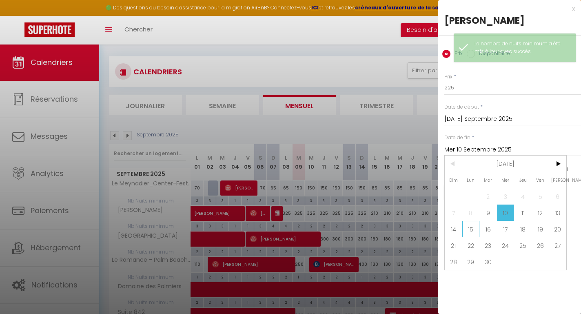
click at [470, 223] on span "15" at bounding box center [472, 229] width 18 height 16
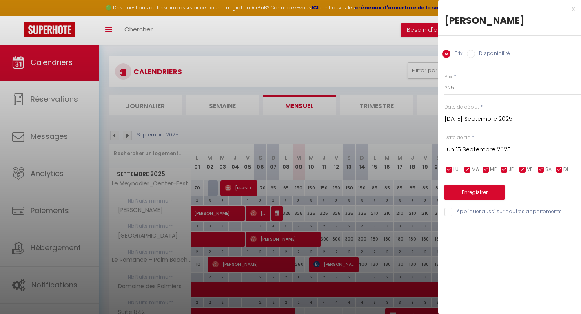
click at [469, 186] on button "Enregistrer" at bounding box center [475, 192] width 60 height 15
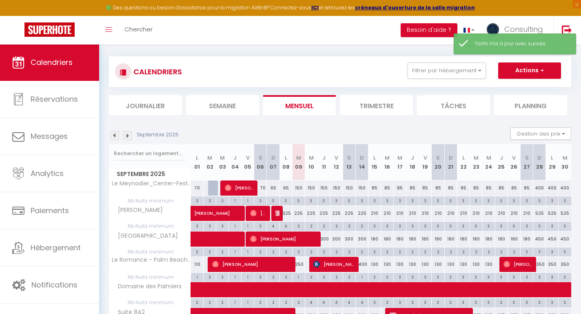
click at [301, 265] on div "250" at bounding box center [298, 264] width 13 height 15
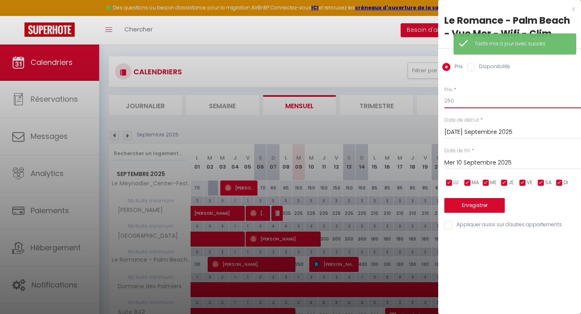
click at [474, 99] on input "250" at bounding box center [513, 101] width 137 height 15
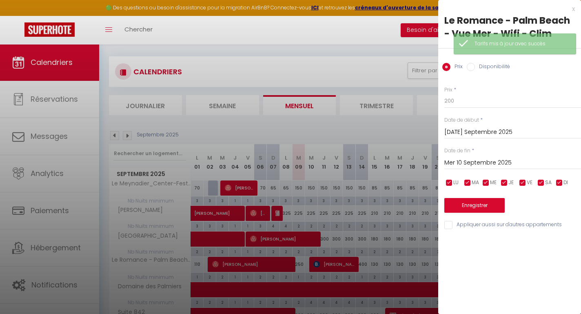
click at [484, 201] on button "Enregistrer" at bounding box center [475, 205] width 60 height 15
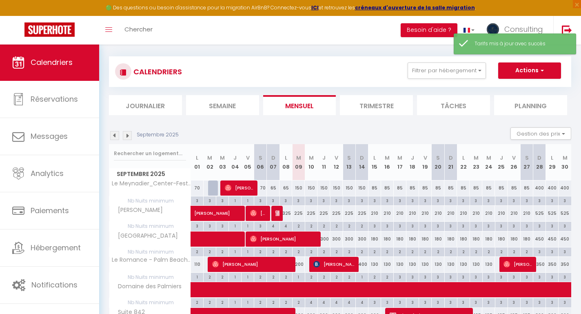
click at [365, 263] on div "400" at bounding box center [362, 264] width 13 height 15
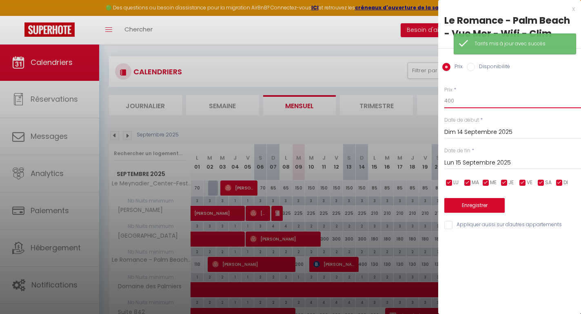
click at [466, 105] on input "400" at bounding box center [513, 101] width 137 height 15
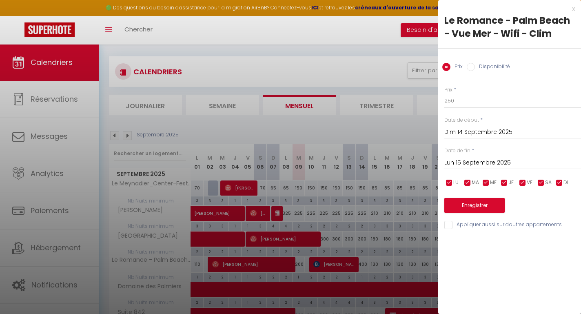
click at [468, 205] on button "Enregistrer" at bounding box center [475, 205] width 60 height 15
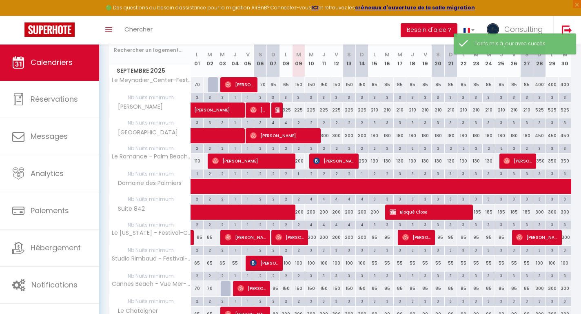
scroll to position [154, 0]
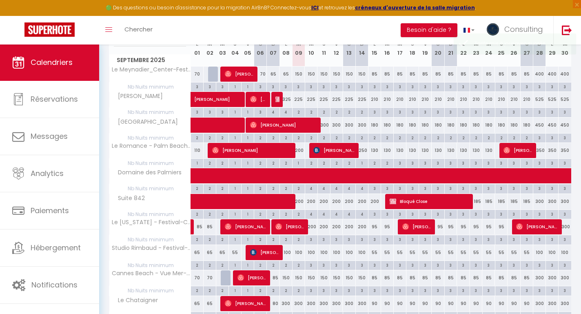
click at [297, 212] on div "2" at bounding box center [299, 214] width 12 height 8
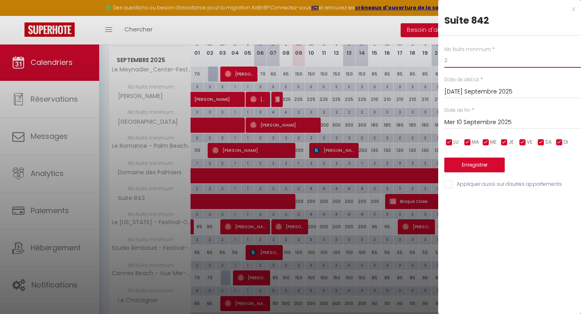
click at [475, 64] on input "2" at bounding box center [513, 60] width 137 height 15
click at [472, 123] on input "Mer 10 Septembre 2025" at bounding box center [513, 122] width 137 height 11
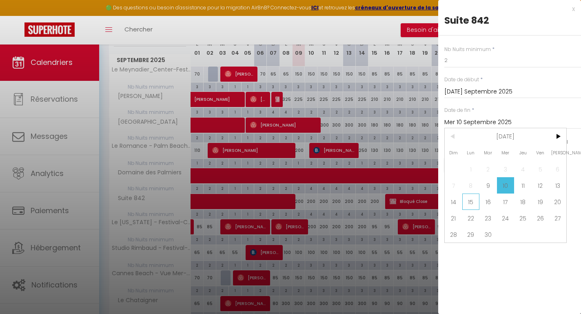
click at [474, 205] on span "15" at bounding box center [472, 202] width 18 height 16
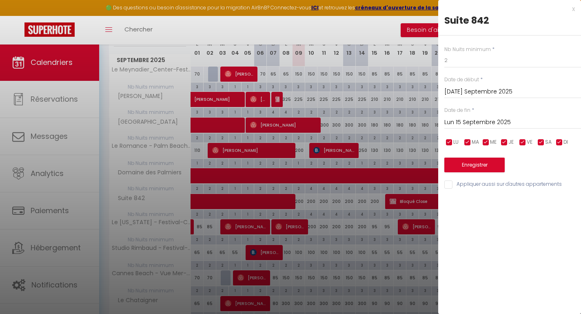
click at [480, 167] on button "Enregistrer" at bounding box center [475, 165] width 60 height 15
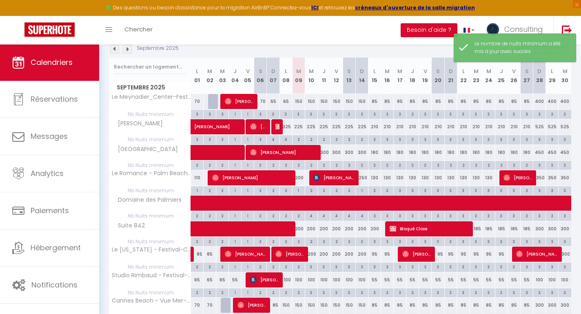
scroll to position [175, 0]
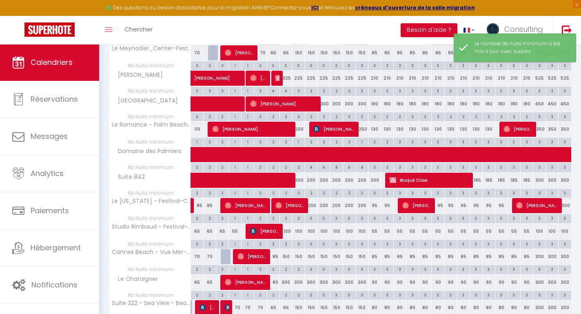
click at [362, 179] on div "200" at bounding box center [362, 180] width 13 height 15
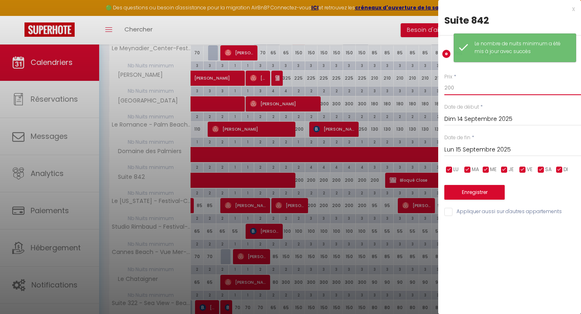
click at [481, 92] on input "200" at bounding box center [513, 87] width 137 height 15
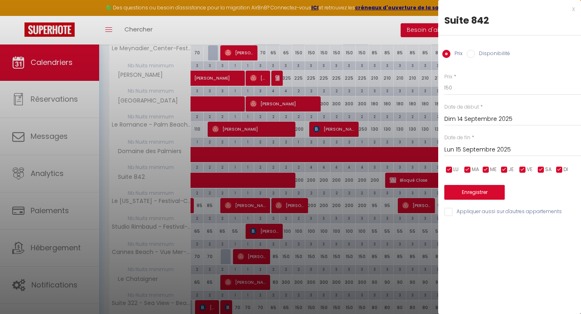
click at [483, 118] on input "Dim 14 Septembre 2025" at bounding box center [513, 119] width 137 height 11
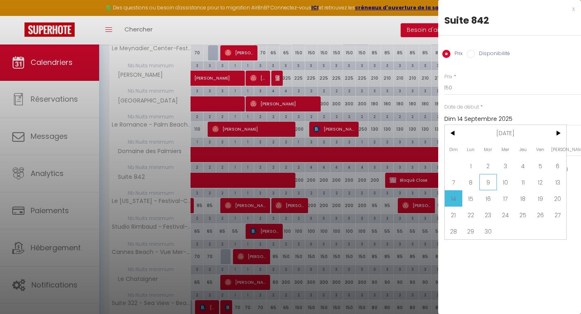
click at [495, 183] on span "9" at bounding box center [489, 182] width 18 height 16
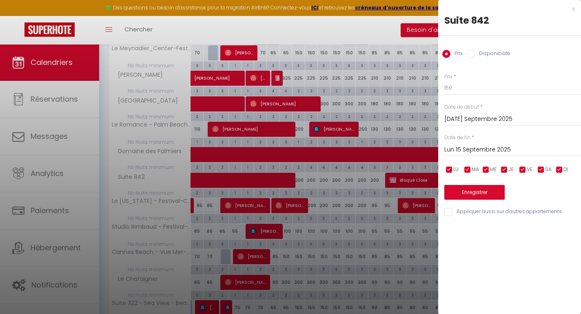
click at [485, 146] on input "Lun 15 Septembre 2025" at bounding box center [513, 150] width 137 height 11
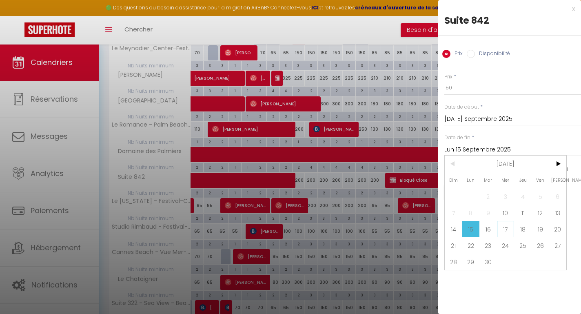
click at [498, 227] on span "17" at bounding box center [506, 229] width 18 height 16
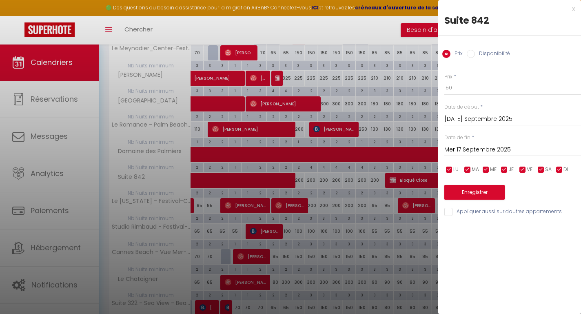
click at [489, 195] on button "Enregistrer" at bounding box center [475, 192] width 60 height 15
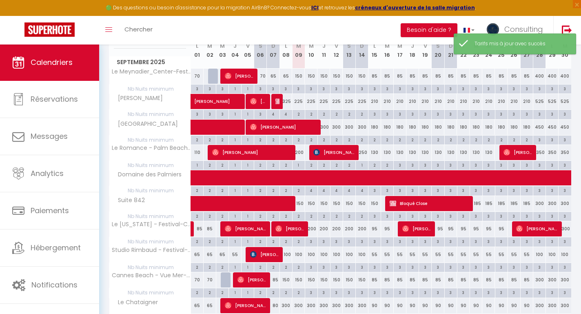
scroll to position [178, 0]
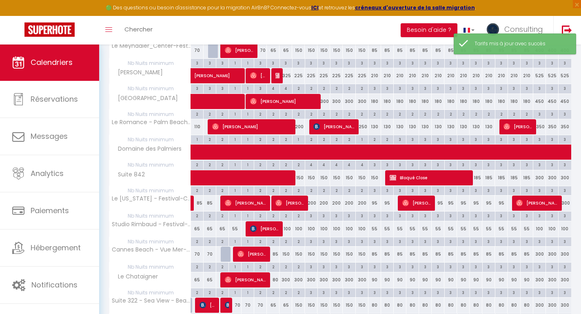
click at [314, 202] on div "200" at bounding box center [311, 203] width 13 height 15
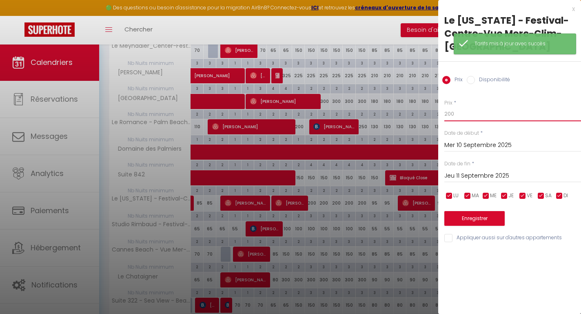
click at [452, 112] on input "200" at bounding box center [513, 114] width 137 height 15
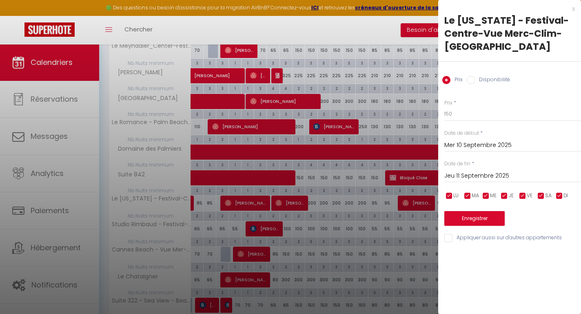
click at [463, 175] on input "Jeu 11 Septembre 2025" at bounding box center [513, 176] width 137 height 11
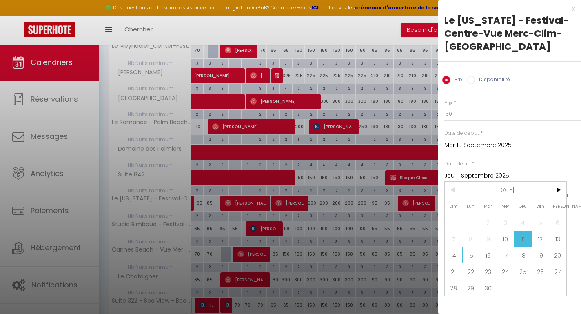
click at [474, 256] on span "15" at bounding box center [472, 255] width 18 height 16
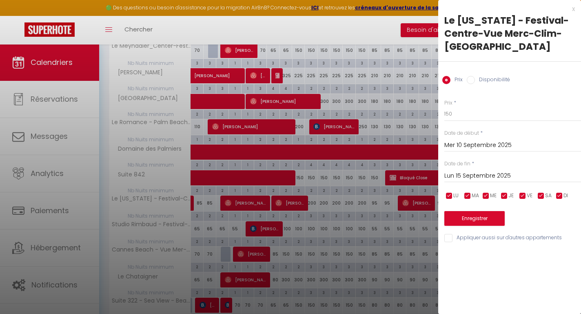
click at [475, 218] on button "Enregistrer" at bounding box center [475, 218] width 60 height 15
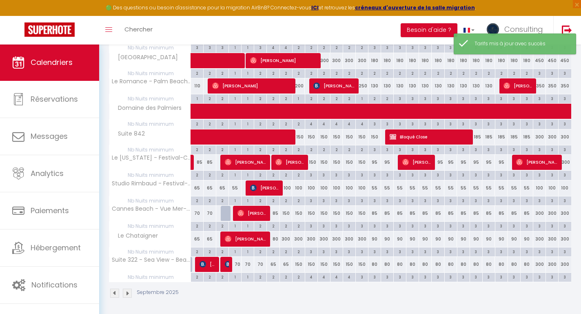
scroll to position [218, 0]
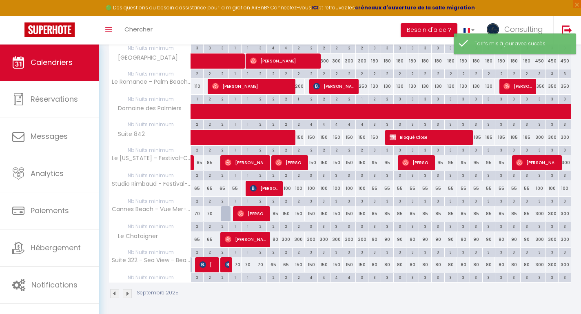
click at [289, 188] on div "100" at bounding box center [286, 188] width 13 height 15
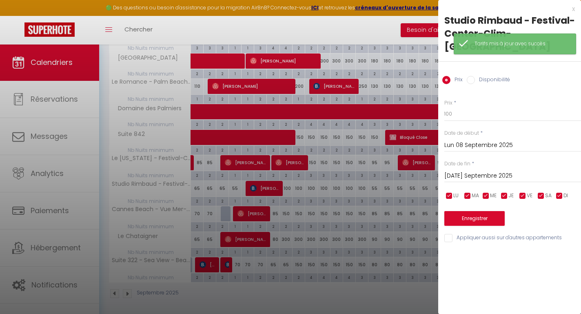
click at [297, 189] on div at bounding box center [290, 157] width 581 height 314
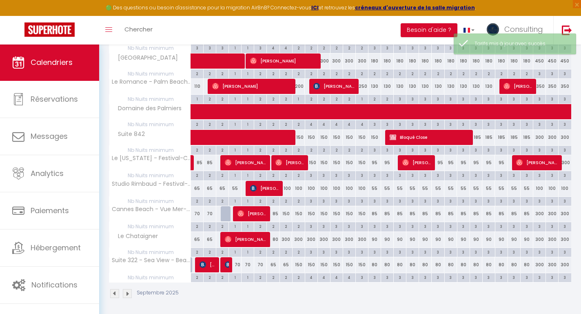
click at [300, 187] on div "100" at bounding box center [298, 188] width 13 height 15
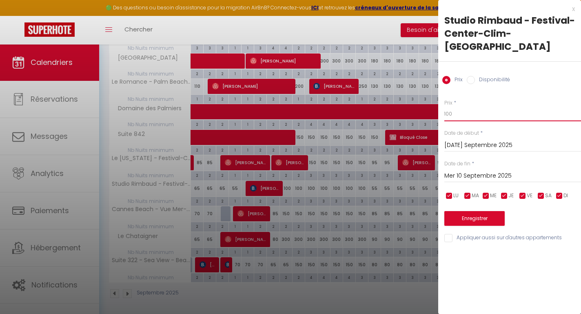
click at [482, 107] on input "100" at bounding box center [513, 114] width 137 height 15
click at [480, 171] on input "Mer 10 Septembre 2025" at bounding box center [513, 176] width 137 height 11
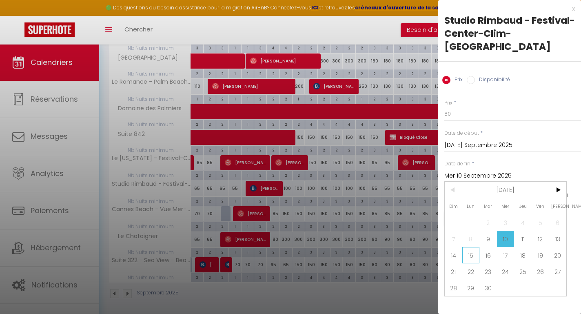
click at [470, 247] on span "15" at bounding box center [472, 255] width 18 height 16
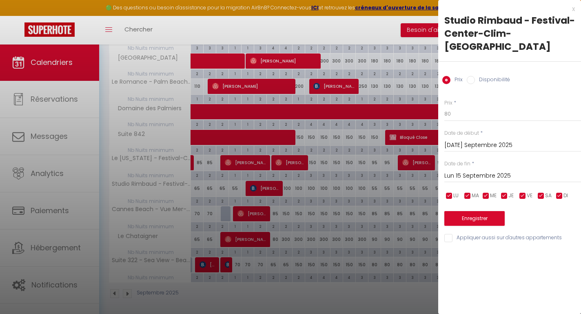
click at [470, 211] on button "Enregistrer" at bounding box center [475, 218] width 60 height 15
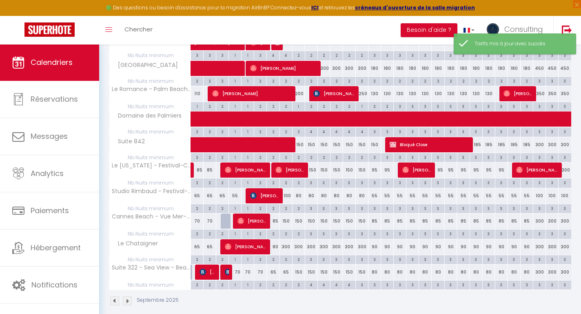
scroll to position [213, 0]
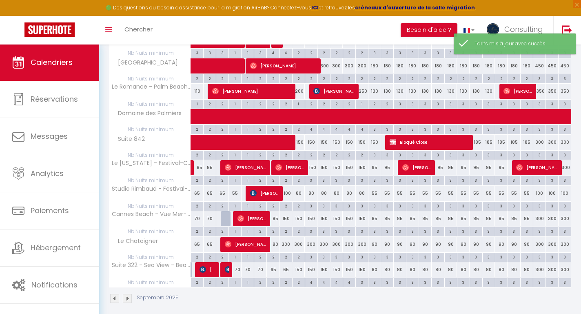
click at [286, 216] on div "150" at bounding box center [286, 218] width 13 height 15
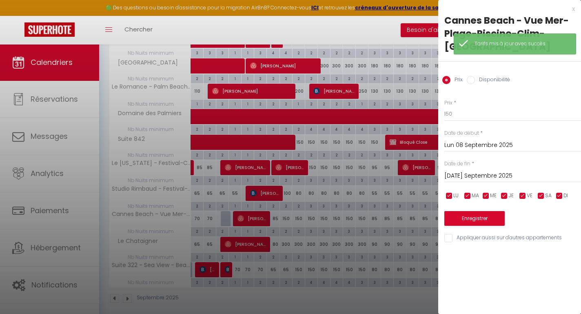
click at [311, 213] on div at bounding box center [290, 157] width 581 height 314
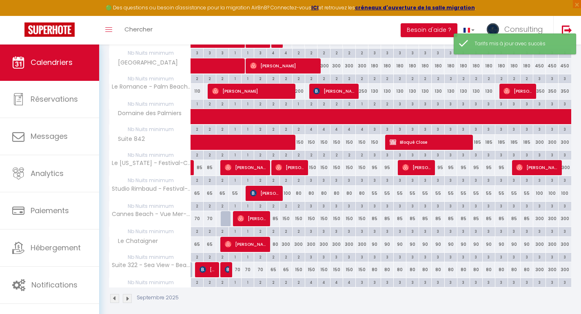
click at [299, 216] on div "150" at bounding box center [298, 218] width 13 height 15
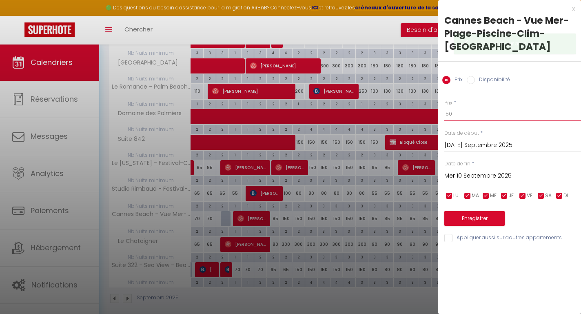
click at [464, 108] on input "150" at bounding box center [513, 114] width 137 height 15
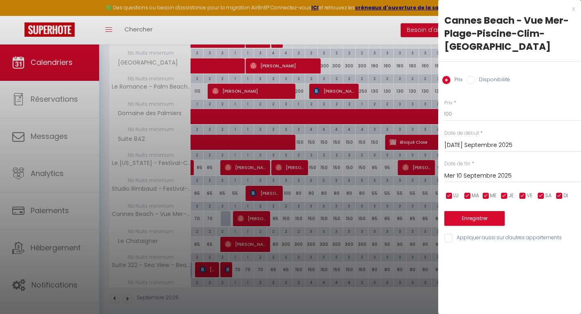
click at [468, 171] on input "Mer 10 Septembre 2025" at bounding box center [513, 176] width 137 height 11
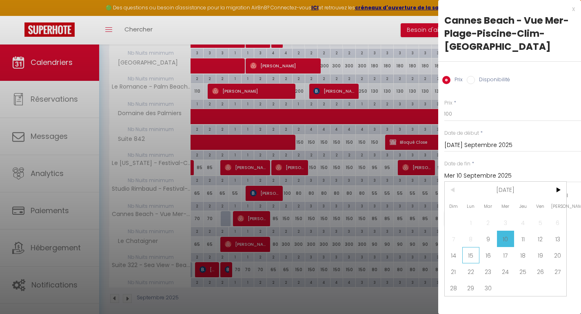
click at [470, 247] on span "15" at bounding box center [472, 255] width 18 height 16
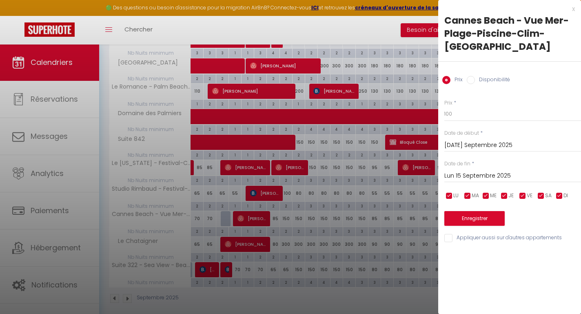
click at [474, 211] on button "Enregistrer" at bounding box center [475, 218] width 60 height 15
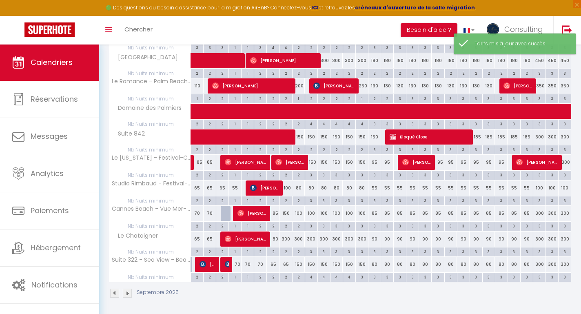
scroll to position [218, 0]
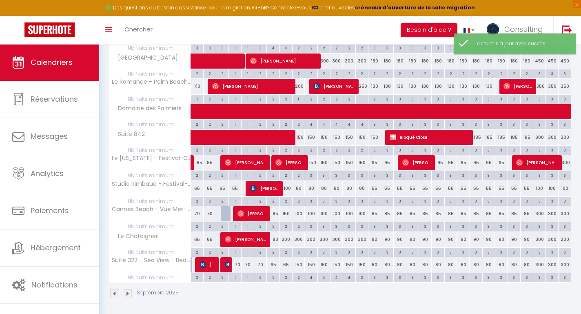
click at [284, 238] on div "300" at bounding box center [286, 239] width 13 height 15
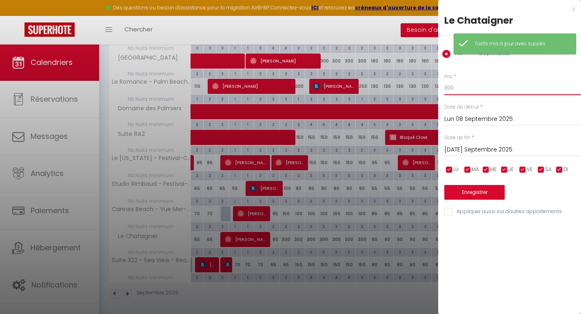
click at [451, 87] on input "300" at bounding box center [513, 87] width 137 height 15
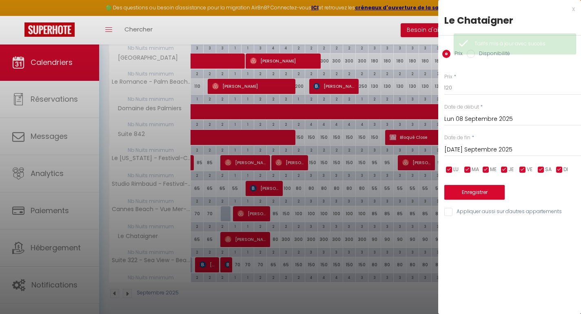
click at [466, 147] on input "Mar 09 Septembre 2025" at bounding box center [513, 150] width 137 height 11
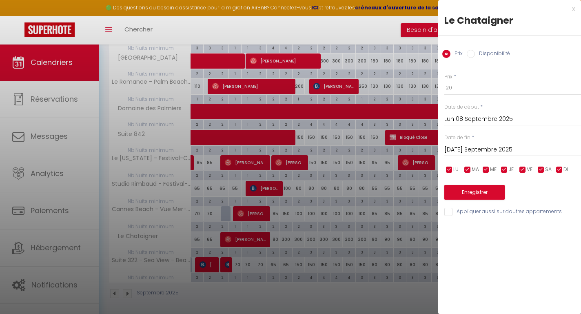
click at [467, 119] on input "Lun 08 Septembre 2025" at bounding box center [513, 119] width 137 height 11
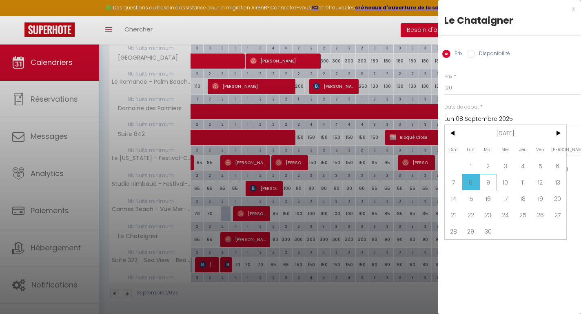
click at [483, 186] on span "9" at bounding box center [489, 182] width 18 height 16
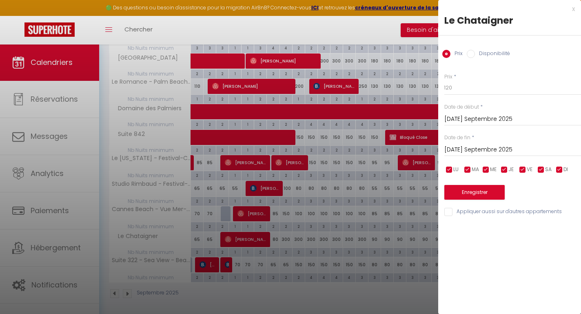
click at [479, 151] on input "Mar 09 Septembre 2025" at bounding box center [513, 150] width 137 height 11
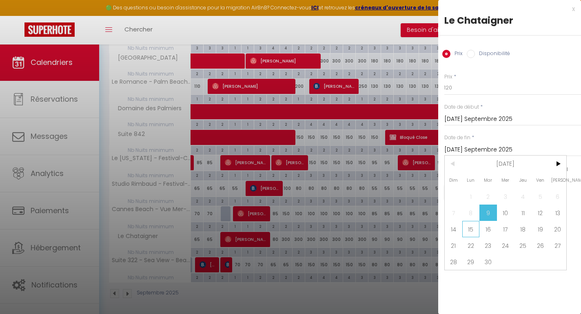
click at [473, 231] on span "15" at bounding box center [472, 229] width 18 height 16
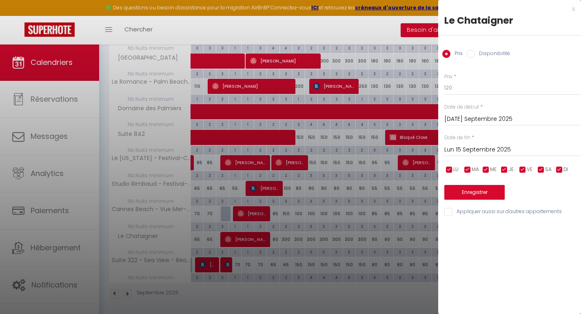
click at [474, 194] on button "Enregistrer" at bounding box center [475, 192] width 60 height 15
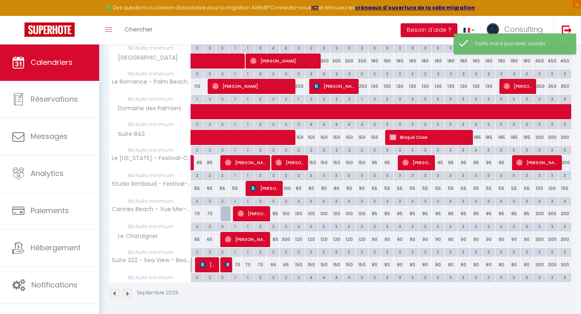
click at [298, 265] on div "150" at bounding box center [298, 264] width 13 height 15
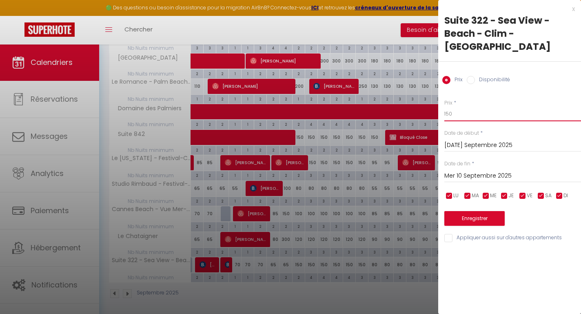
click at [449, 107] on input "150" at bounding box center [513, 114] width 137 height 15
click at [460, 171] on input "Mer 10 Septembre 2025" at bounding box center [513, 176] width 137 height 11
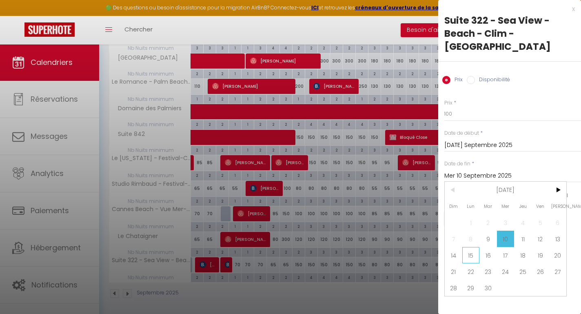
click at [468, 247] on span "15" at bounding box center [472, 255] width 18 height 16
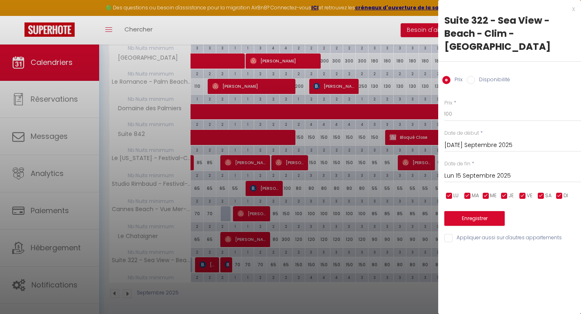
click at [468, 201] on div "Enregistrer" at bounding box center [513, 213] width 137 height 25
click at [468, 211] on button "Enregistrer" at bounding box center [475, 218] width 60 height 15
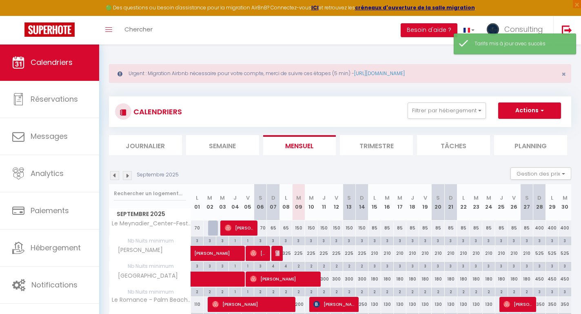
scroll to position [0, 0]
click at [447, 108] on button "Filtrer par hébergement" at bounding box center [447, 110] width 78 height 16
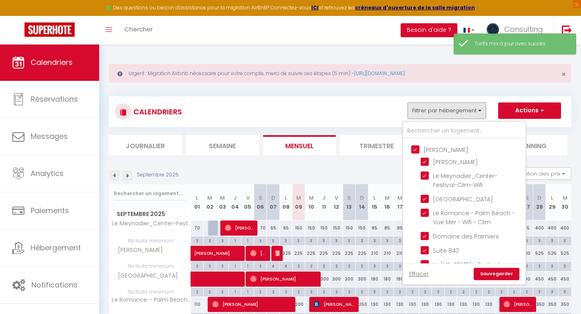
scroll to position [637, 0]
click at [418, 156] on input "[PERSON_NAME]" at bounding box center [473, 151] width 123 height 8
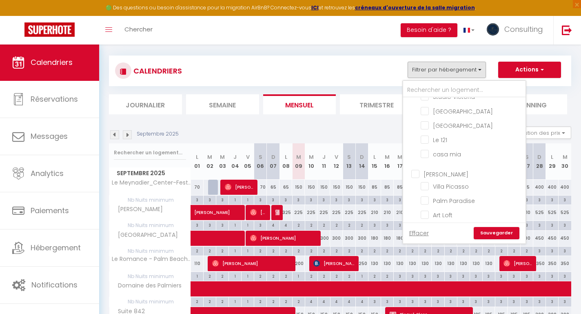
scroll to position [350, 0]
click at [416, 145] on input "[PERSON_NAME]" at bounding box center [473, 140] width 123 height 8
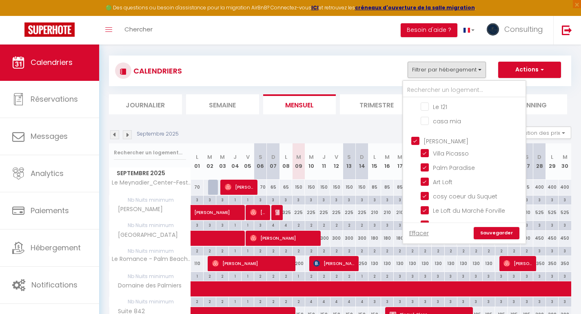
click at [501, 232] on link "Sauvegarder" at bounding box center [497, 233] width 46 height 12
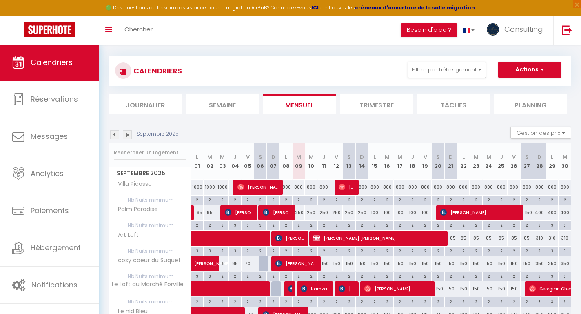
click at [301, 212] on div "250" at bounding box center [298, 212] width 13 height 15
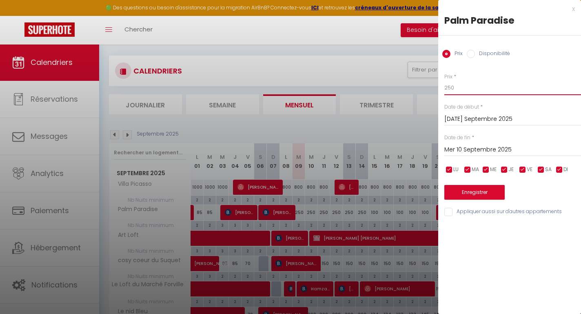
click at [468, 92] on input "250" at bounding box center [513, 87] width 137 height 15
click at [475, 186] on button "Enregistrer" at bounding box center [475, 192] width 60 height 15
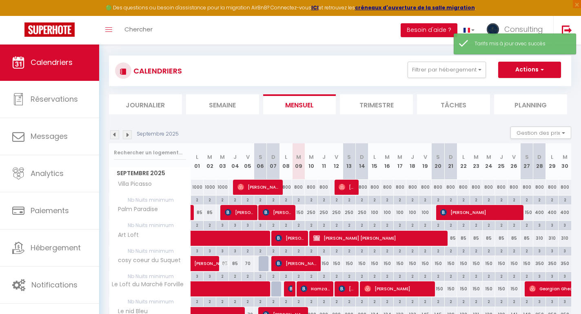
click at [314, 215] on div "250" at bounding box center [311, 212] width 13 height 15
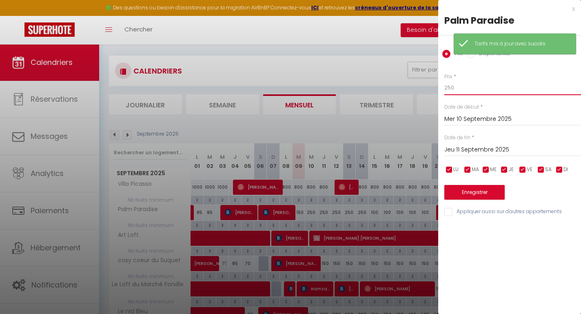
click at [461, 94] on input "250" at bounding box center [513, 87] width 137 height 15
click at [471, 147] on input "Jeu 11 Septembre 2025" at bounding box center [513, 150] width 137 height 11
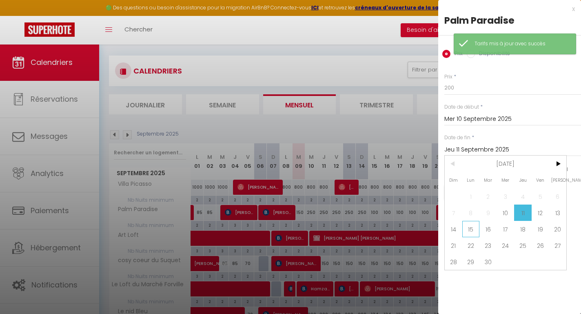
click at [473, 226] on span "15" at bounding box center [472, 229] width 18 height 16
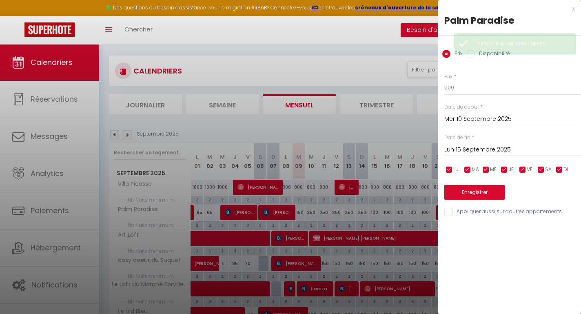
click at [473, 189] on button "Enregistrer" at bounding box center [475, 192] width 60 height 15
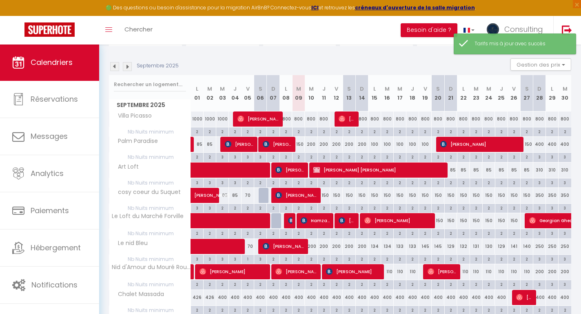
scroll to position [115, 0]
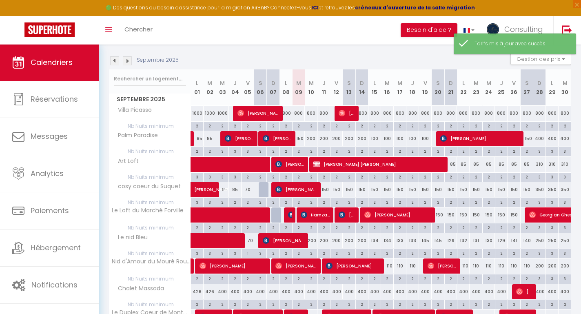
click at [314, 240] on div "200" at bounding box center [311, 240] width 13 height 15
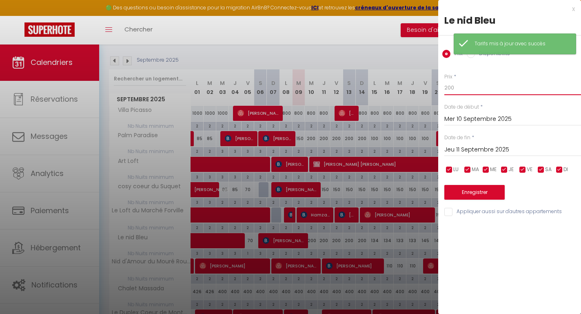
click at [455, 88] on input "200" at bounding box center [513, 87] width 137 height 15
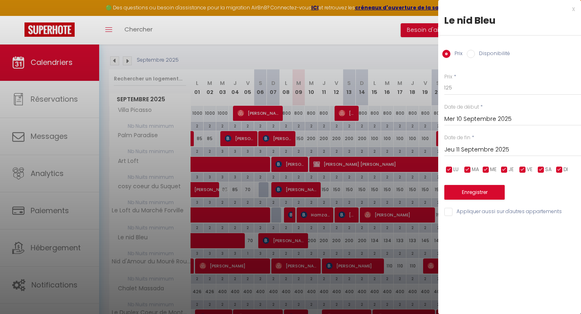
click at [461, 151] on input "Jeu 11 Septembre 2025" at bounding box center [513, 150] width 137 height 11
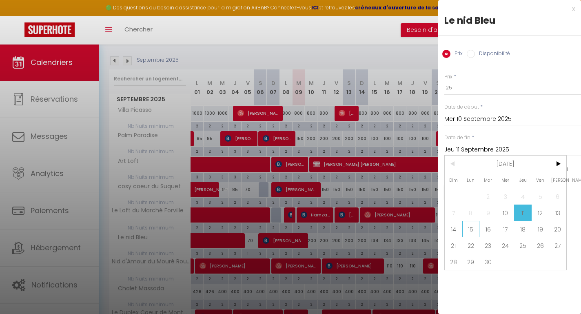
click at [467, 227] on span "15" at bounding box center [472, 229] width 18 height 16
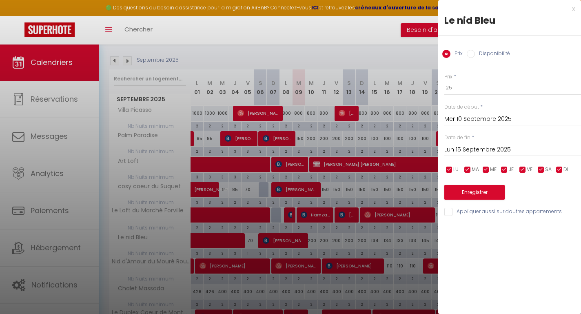
click at [466, 186] on button "Enregistrer" at bounding box center [475, 192] width 60 height 15
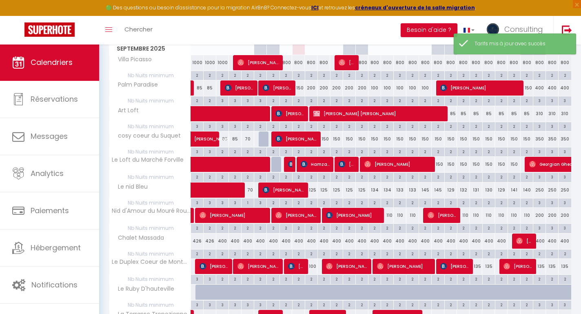
scroll to position [205, 0]
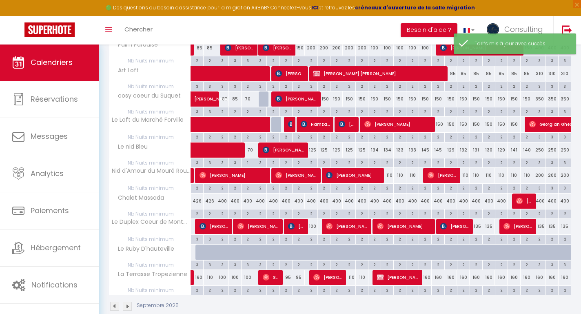
click at [299, 276] on div "95" at bounding box center [298, 277] width 13 height 15
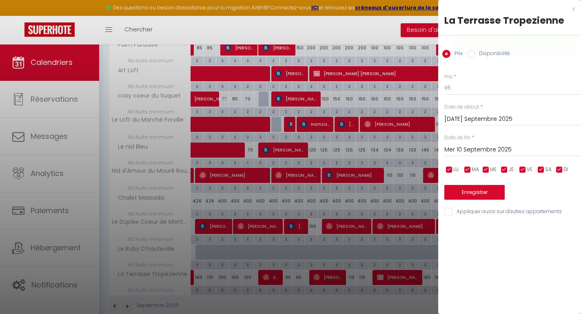
click at [299, 276] on div at bounding box center [290, 157] width 581 height 314
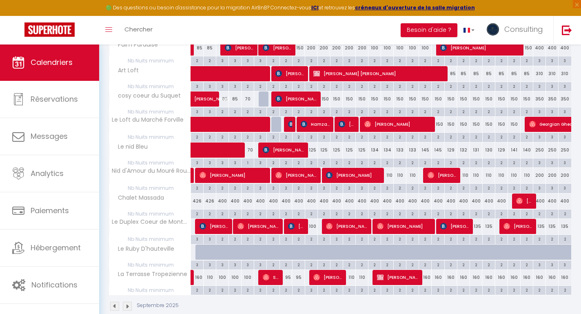
click at [299, 276] on div "95" at bounding box center [298, 277] width 13 height 15
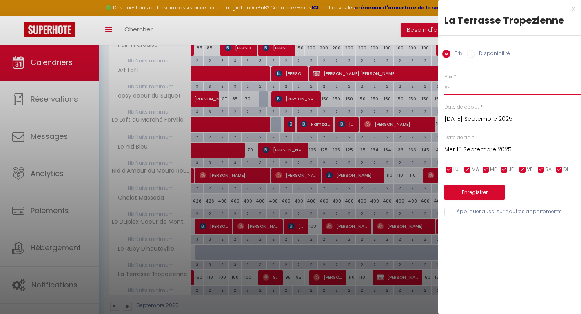
click at [455, 93] on input "95" at bounding box center [513, 87] width 137 height 15
click at [469, 190] on button "Enregistrer" at bounding box center [475, 192] width 60 height 15
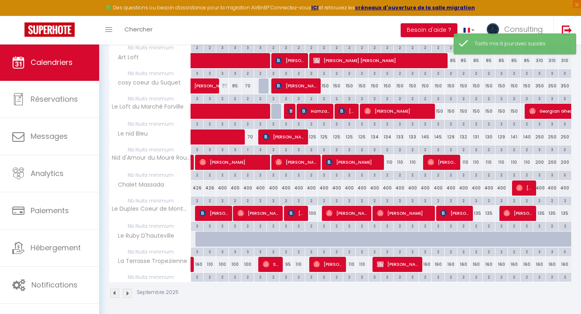
scroll to position [218, 0]
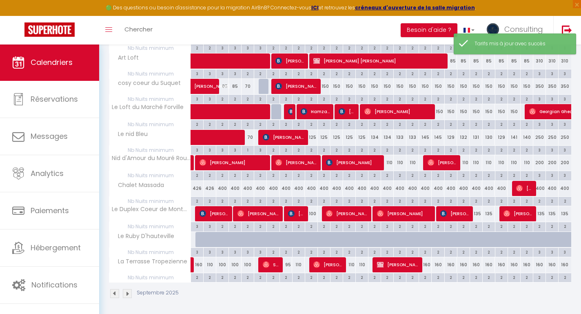
click at [297, 276] on div "2" at bounding box center [299, 277] width 12 height 8
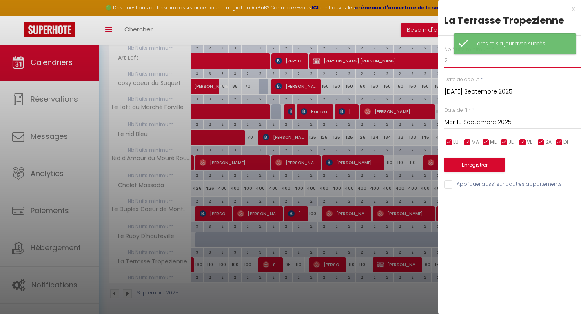
click at [466, 64] on input "2" at bounding box center [513, 60] width 137 height 15
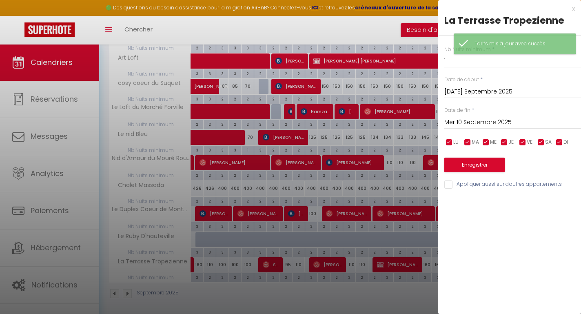
click at [502, 169] on button "Enregistrer" at bounding box center [475, 165] width 60 height 15
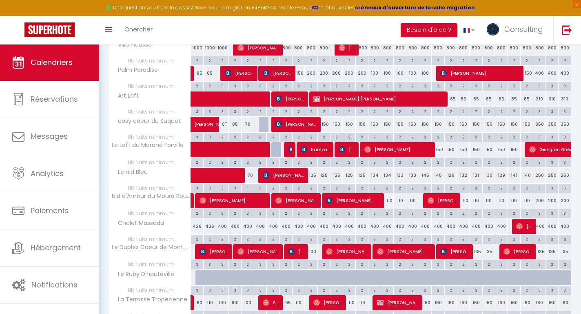
scroll to position [192, 0]
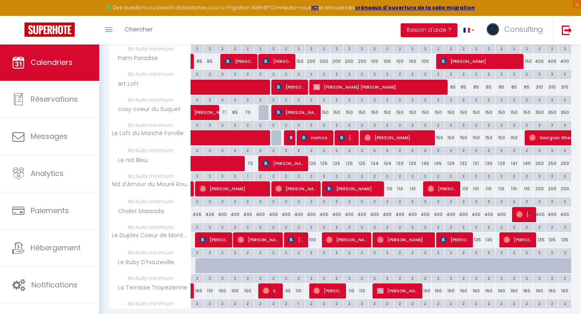
click at [314, 250] on div "2" at bounding box center [311, 252] width 12 height 8
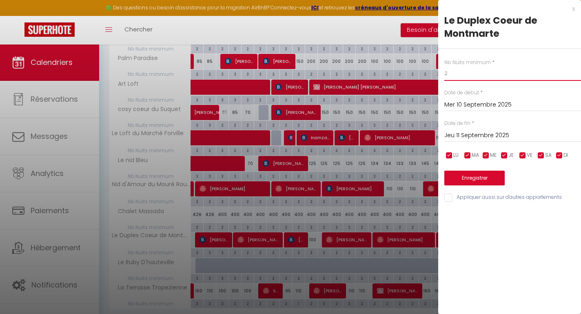
click at [478, 76] on input "2" at bounding box center [513, 73] width 137 height 15
click at [462, 174] on button "Enregistrer" at bounding box center [475, 178] width 60 height 15
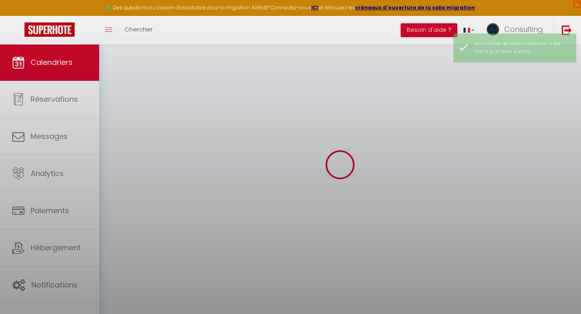
scroll to position [44, 0]
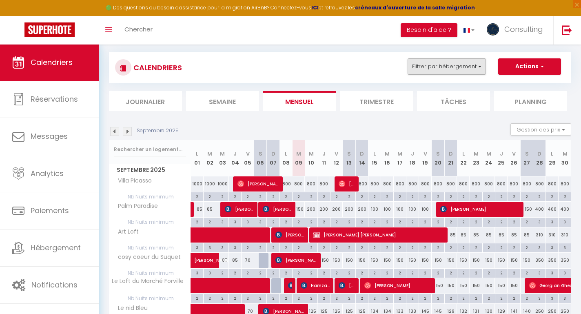
click at [421, 62] on button "Filtrer par hébergement" at bounding box center [447, 66] width 78 height 16
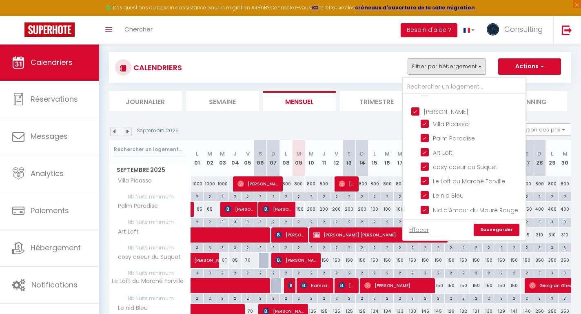
click at [416, 115] on input "[PERSON_NAME]" at bounding box center [473, 111] width 123 height 8
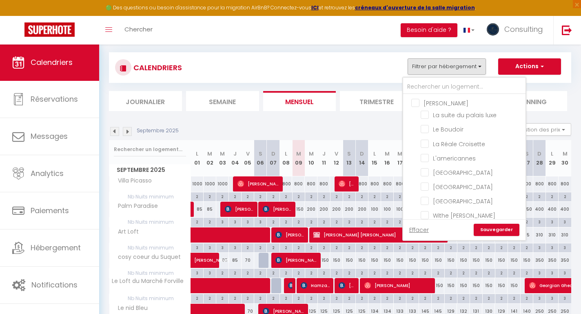
scroll to position [0, 0]
click at [415, 102] on input "[PERSON_NAME]" at bounding box center [473, 102] width 123 height 8
click at [510, 229] on link "Sauvegarder" at bounding box center [497, 230] width 46 height 12
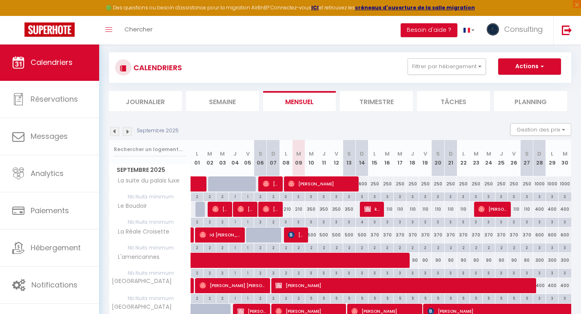
click at [297, 221] on div "3" at bounding box center [299, 222] width 12 height 8
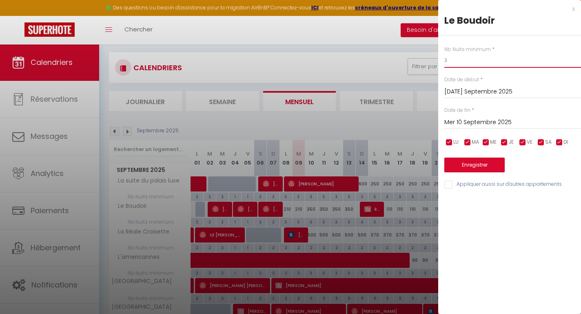
click at [470, 65] on input "3" at bounding box center [513, 60] width 137 height 15
click at [495, 121] on input "Mer 10 Septembre 2025" at bounding box center [513, 122] width 137 height 11
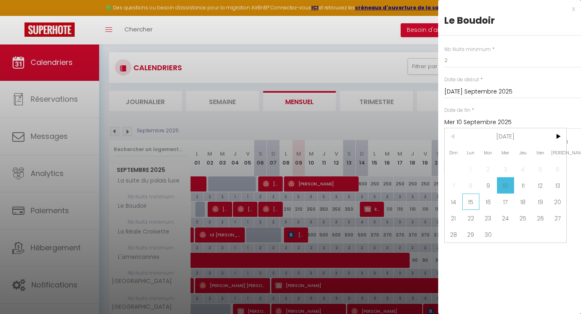
click at [478, 204] on span "15" at bounding box center [472, 202] width 18 height 16
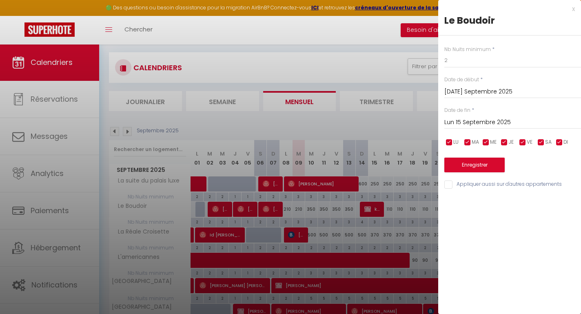
click at [479, 166] on button "Enregistrer" at bounding box center [475, 165] width 60 height 15
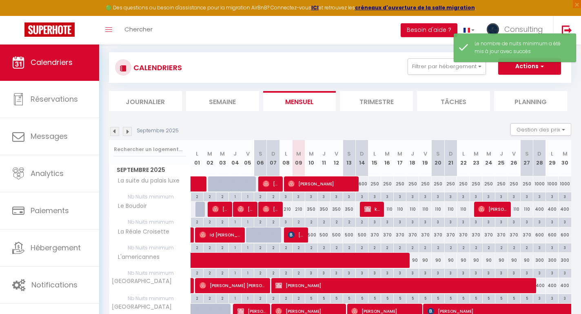
click at [300, 221] on div "2" at bounding box center [299, 222] width 12 height 8
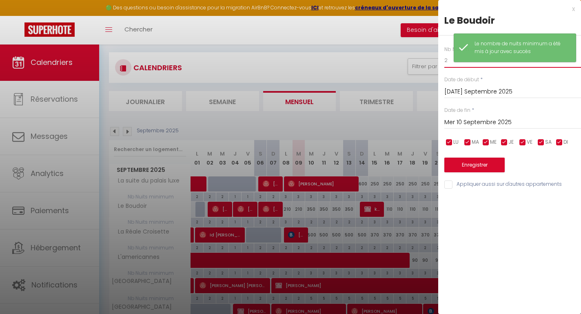
click at [452, 65] on input "2" at bounding box center [513, 60] width 137 height 15
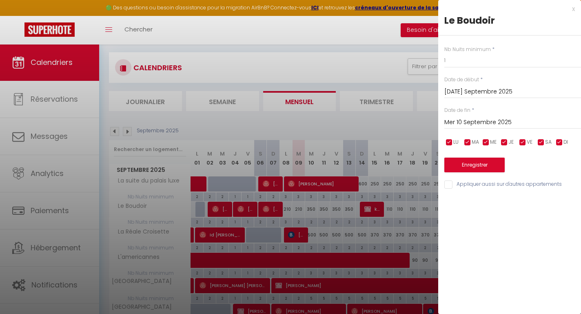
click at [458, 117] on input "Mer 10 Septembre 2025" at bounding box center [513, 122] width 137 height 11
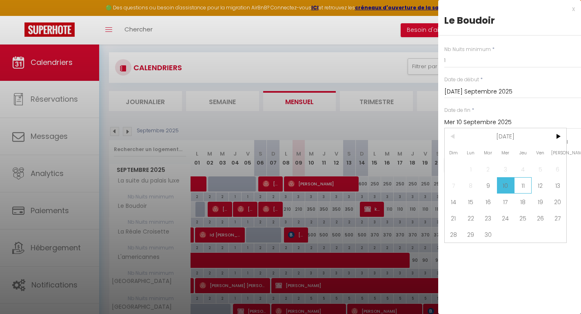
click at [528, 186] on span "11" at bounding box center [524, 185] width 18 height 16
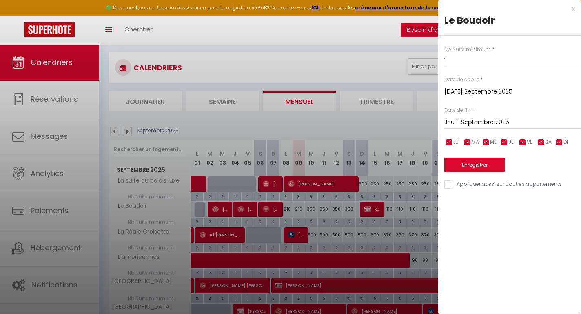
click at [451, 182] on input "Appliquer aussi sur d'autres appartements" at bounding box center [513, 184] width 137 height 8
click at [466, 163] on button "Enregistrer" at bounding box center [475, 165] width 60 height 15
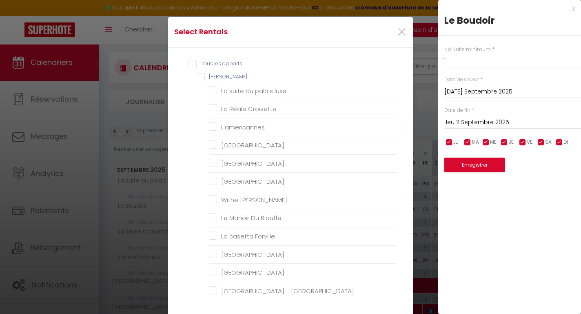
click at [199, 76] on input "[PERSON_NAME]" at bounding box center [297, 77] width 200 height 8
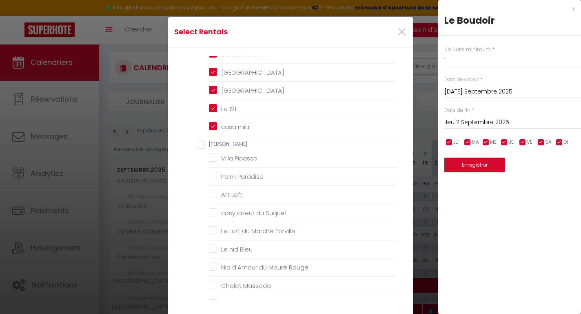
scroll to position [391, 0]
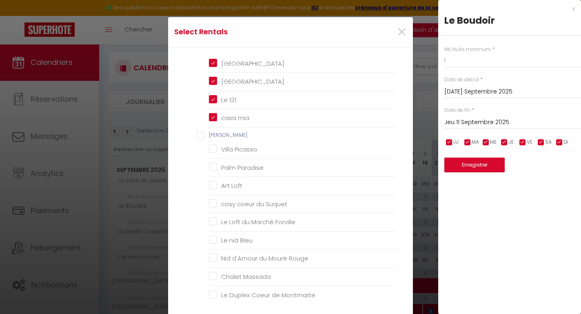
click at [202, 131] on input "[PERSON_NAME]" at bounding box center [297, 135] width 200 height 8
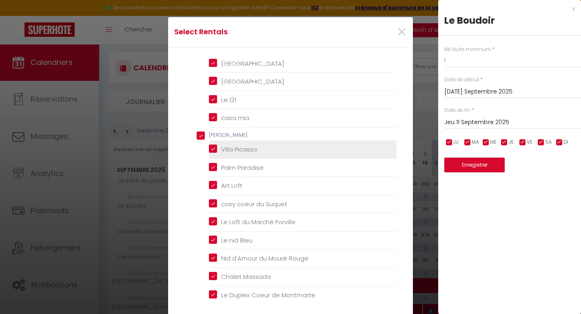
click at [213, 145] on Picasso "Villa Picasso" at bounding box center [303, 149] width 188 height 8
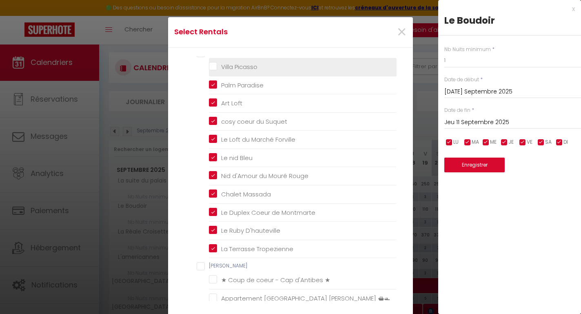
scroll to position [492, 0]
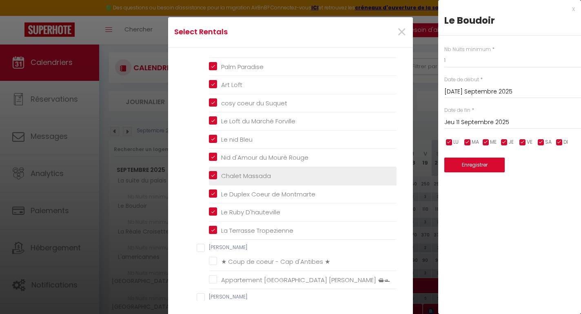
click at [212, 172] on Massada "Chalet Massada" at bounding box center [303, 176] width 188 height 8
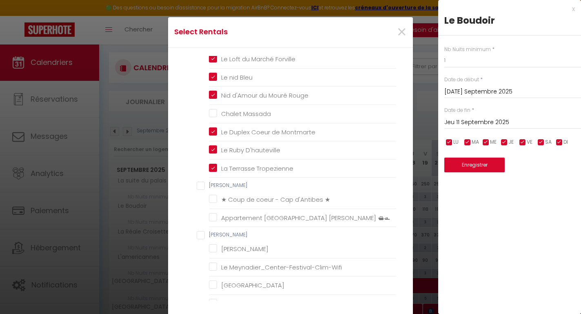
click at [201, 182] on input "[PERSON_NAME]" at bounding box center [297, 186] width 200 height 8
click at [205, 231] on Assist "[PERSON_NAME]" at bounding box center [297, 235] width 200 height 8
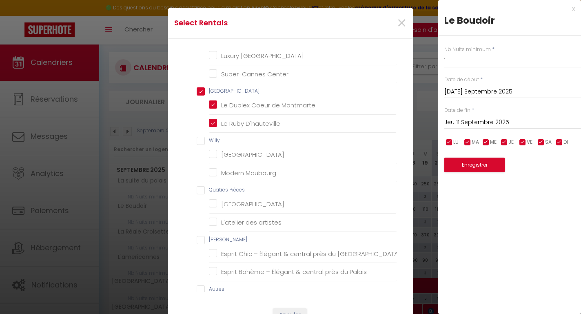
scroll to position [15, 0]
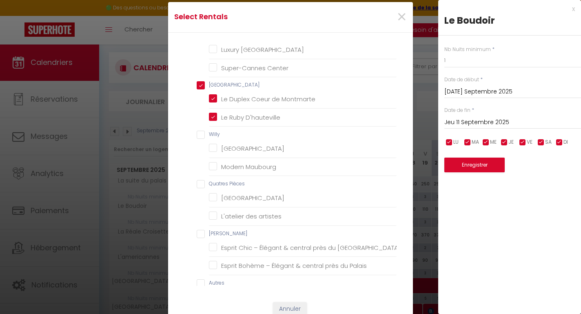
click at [199, 230] on input "[PERSON_NAME]" at bounding box center [297, 234] width 200 height 8
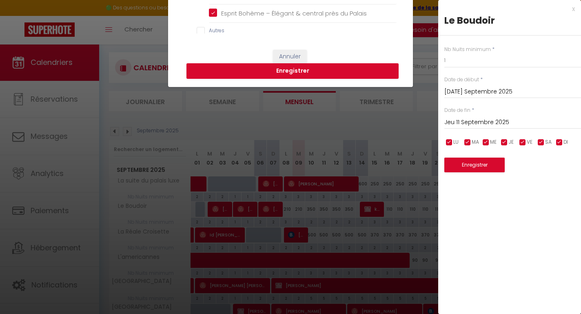
scroll to position [267, 0]
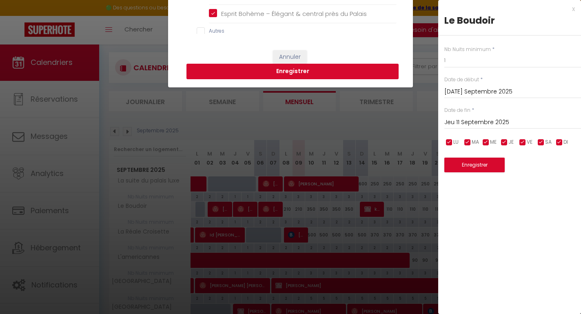
click at [268, 75] on button "Enregistrer" at bounding box center [293, 72] width 212 height 16
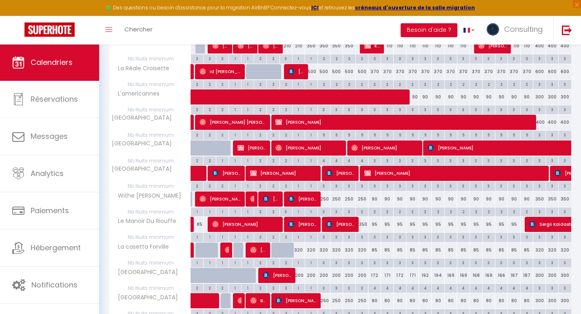
scroll to position [218, 0]
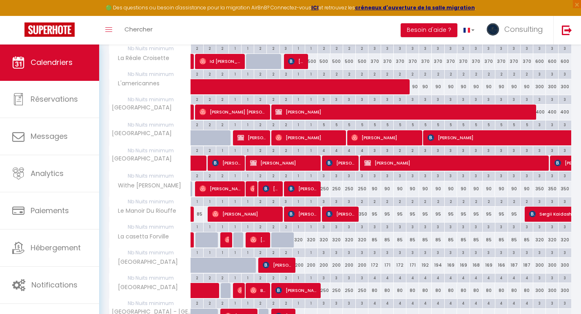
click at [301, 239] on div "320" at bounding box center [298, 239] width 13 height 15
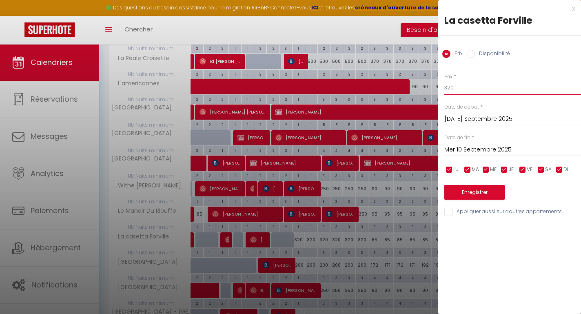
click at [448, 90] on input "320" at bounding box center [513, 87] width 137 height 15
click at [450, 148] on input "Mer 10 Septembre 2025" at bounding box center [513, 150] width 137 height 11
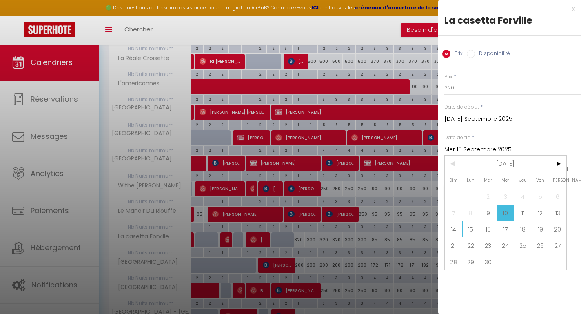
click at [471, 223] on span "15" at bounding box center [472, 229] width 18 height 16
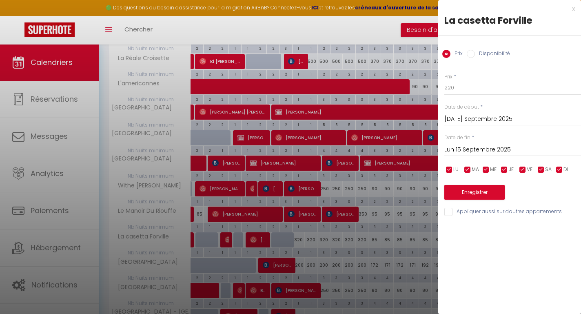
click at [460, 193] on button "Enregistrer" at bounding box center [475, 192] width 60 height 15
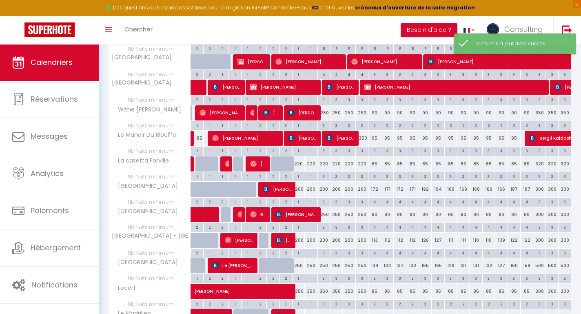
scroll to position [325, 0]
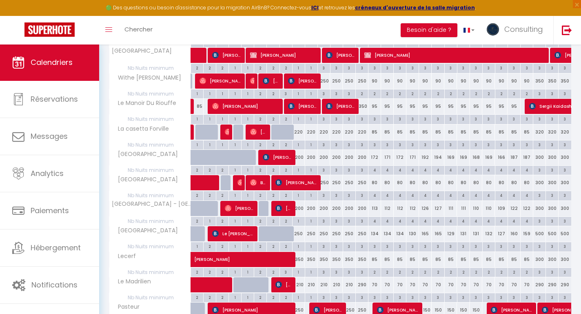
click at [361, 257] on div "350" at bounding box center [362, 259] width 13 height 15
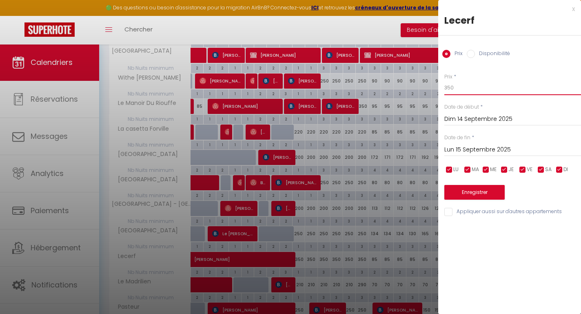
click at [448, 89] on input "350" at bounding box center [513, 87] width 137 height 15
click at [452, 120] on input "Dim 14 Septembre 2025" at bounding box center [513, 119] width 137 height 11
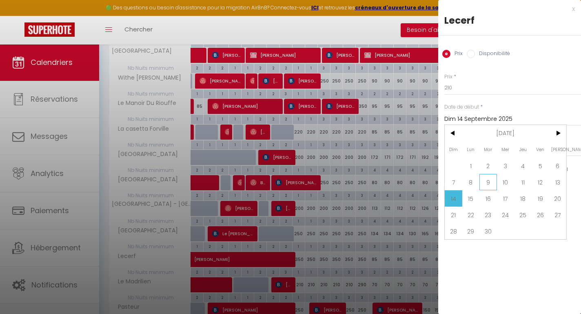
click at [488, 180] on span "9" at bounding box center [489, 182] width 18 height 16
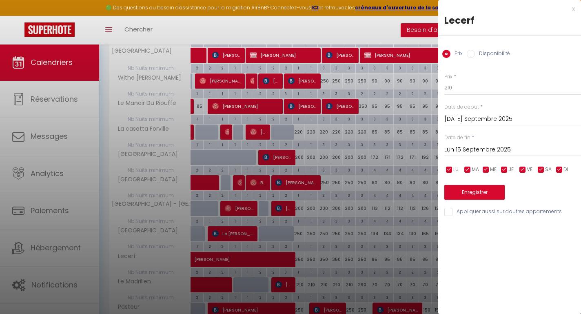
click at [472, 147] on input "Lun 15 Septembre 2025" at bounding box center [513, 150] width 137 height 11
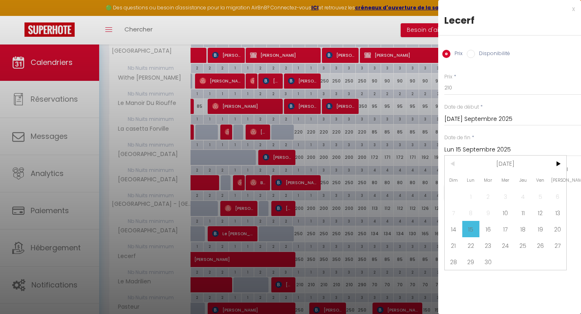
click at [474, 231] on span "15" at bounding box center [472, 229] width 18 height 16
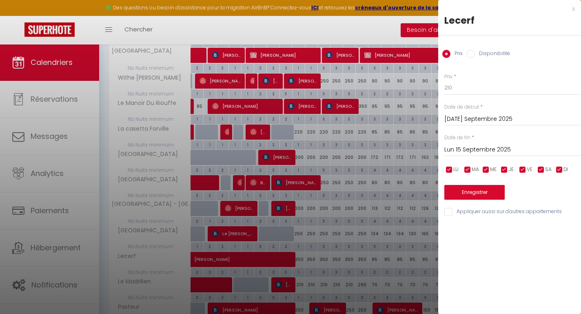
click at [477, 192] on button "Enregistrer" at bounding box center [475, 192] width 60 height 15
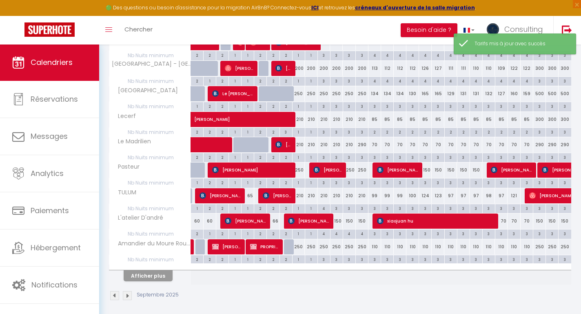
scroll to position [461, 0]
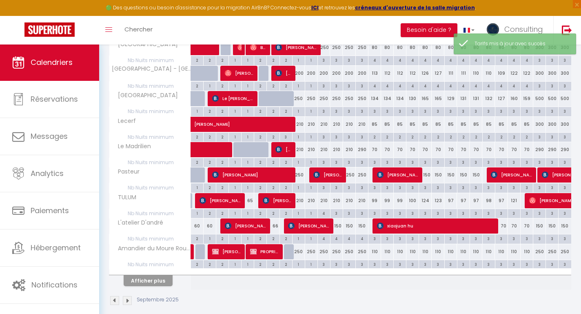
click at [154, 276] on button "Afficher plus" at bounding box center [148, 280] width 49 height 11
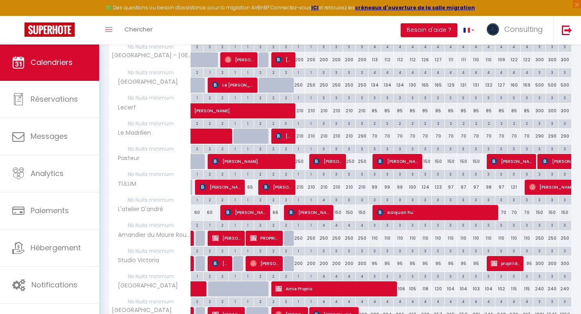
scroll to position [476, 0]
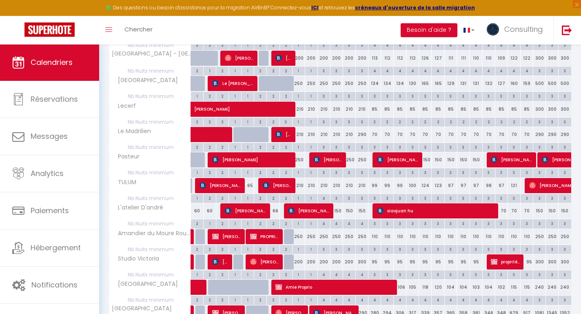
click at [301, 256] on div "200" at bounding box center [298, 261] width 13 height 15
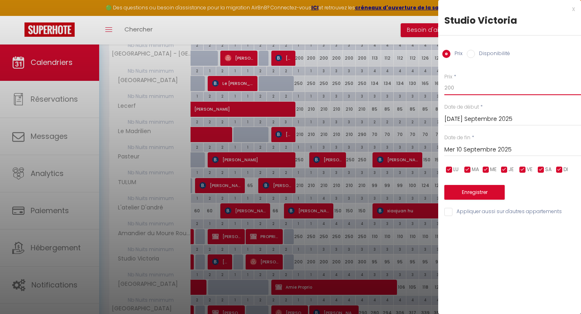
click at [492, 91] on input "200" at bounding box center [513, 87] width 137 height 15
click at [491, 151] on input "Mer 10 Septembre 2025" at bounding box center [513, 150] width 137 height 11
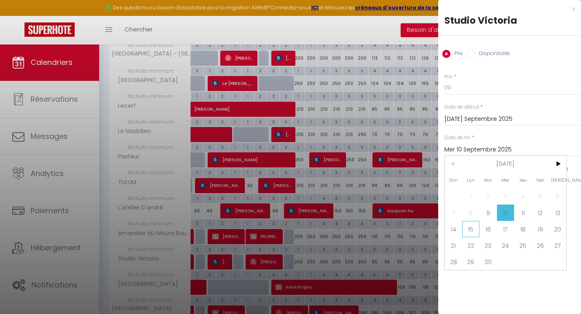
click at [477, 222] on span "15" at bounding box center [472, 229] width 18 height 16
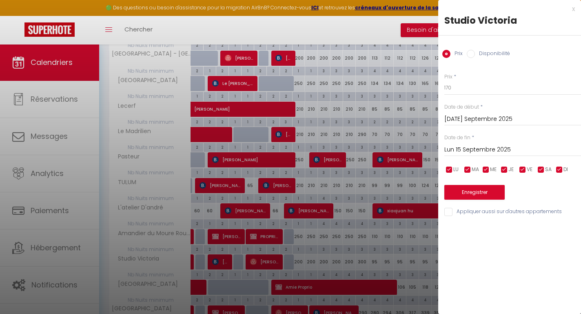
click at [477, 192] on button "Enregistrer" at bounding box center [475, 192] width 60 height 15
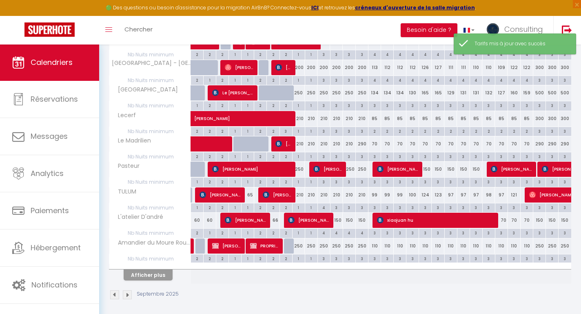
scroll to position [466, 0]
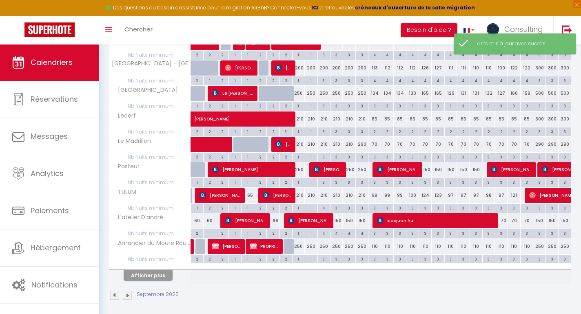
click at [151, 275] on button "Afficher plus" at bounding box center [148, 275] width 49 height 11
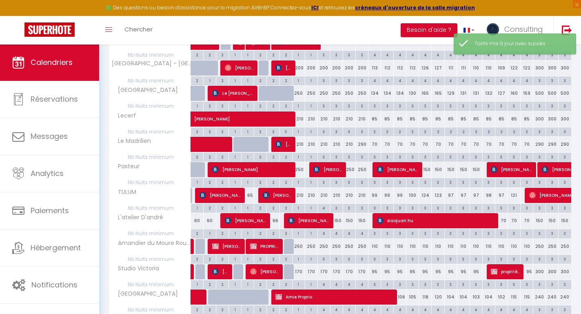
scroll to position [567, 0]
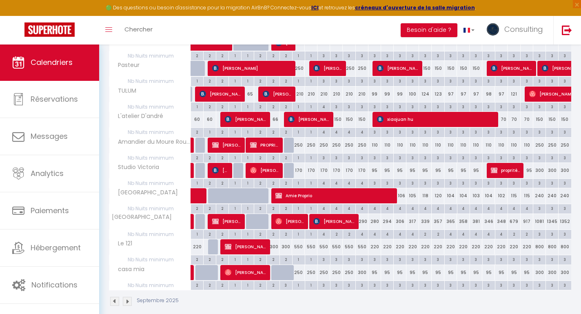
click at [300, 243] on div "550" at bounding box center [298, 246] width 13 height 15
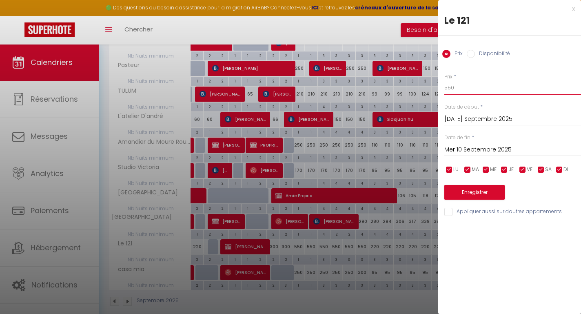
click at [449, 87] on input "550" at bounding box center [513, 87] width 137 height 15
click at [457, 147] on input "Mer 10 Septembre 2025" at bounding box center [513, 150] width 137 height 11
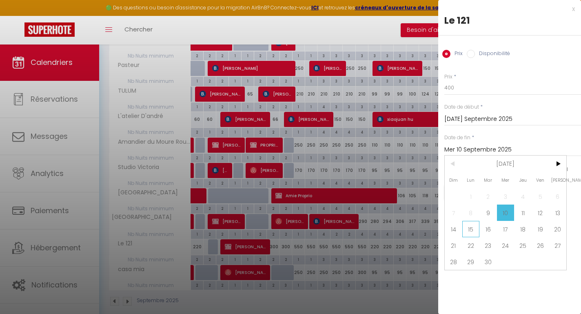
click at [472, 229] on span "15" at bounding box center [472, 229] width 18 height 16
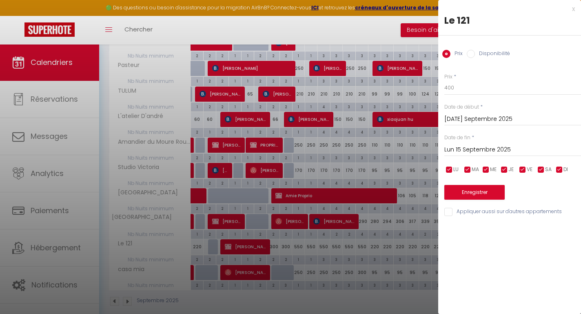
click at [474, 193] on button "Enregistrer" at bounding box center [475, 192] width 60 height 15
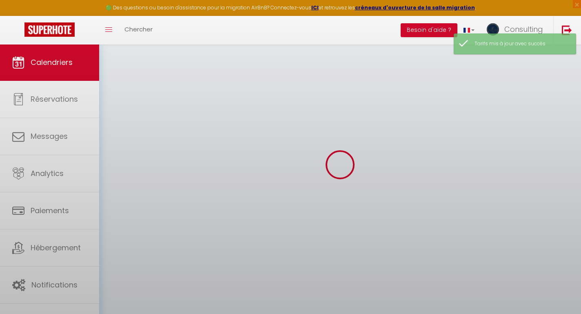
scroll to position [44, 0]
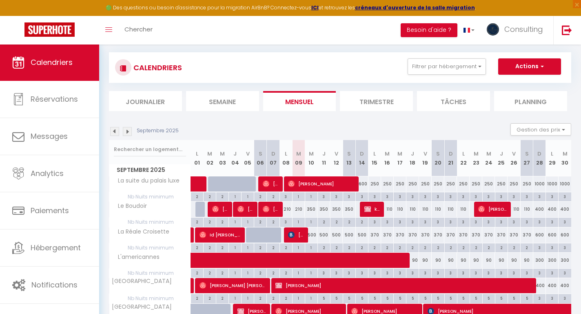
click at [325, 221] on div "2" at bounding box center [324, 222] width 12 height 8
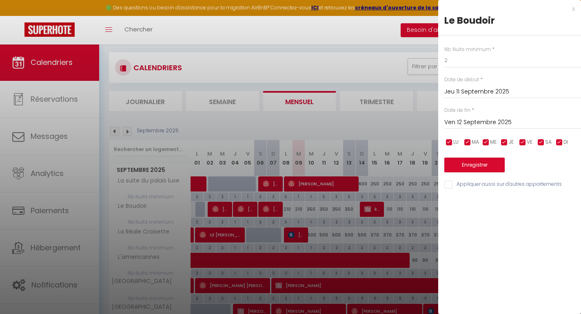
click at [449, 184] on input "Appliquer aussi sur d'autres appartements" at bounding box center [513, 184] width 137 height 8
click at [463, 166] on button "Enregistrer" at bounding box center [475, 165] width 60 height 15
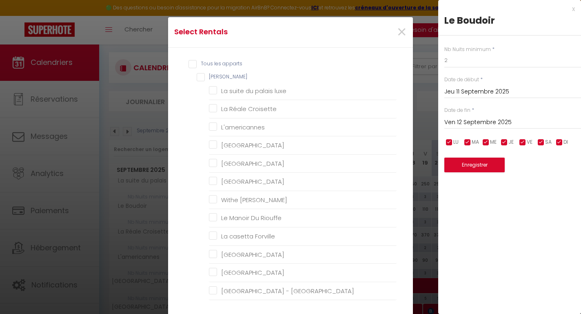
click at [202, 78] on input "[PERSON_NAME]" at bounding box center [297, 77] width 200 height 8
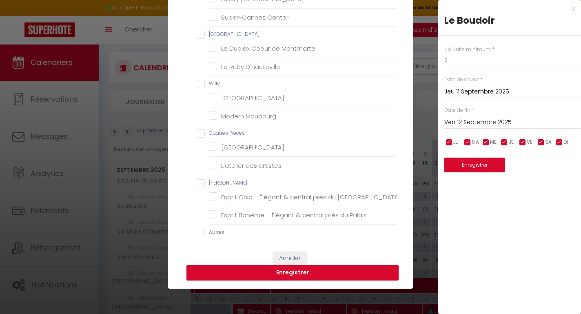
scroll to position [112, 0]
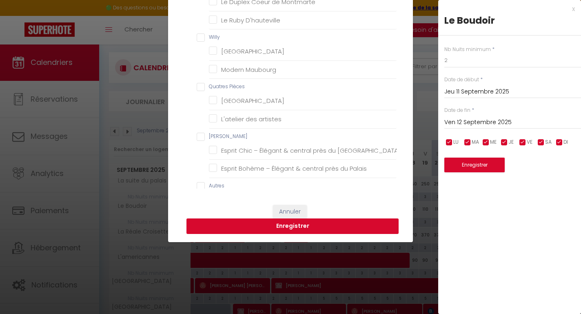
click at [247, 223] on button "Enregistrer" at bounding box center [293, 226] width 212 height 16
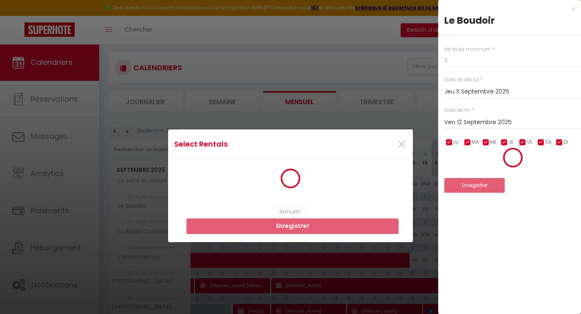
scroll to position [0, 0]
click at [402, 144] on span "×" at bounding box center [402, 144] width 10 height 25
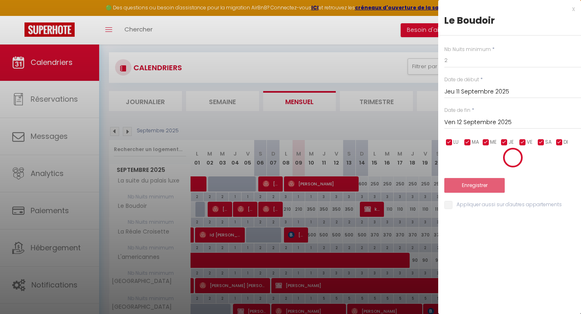
click at [575, 9] on div "x" at bounding box center [507, 9] width 137 height 10
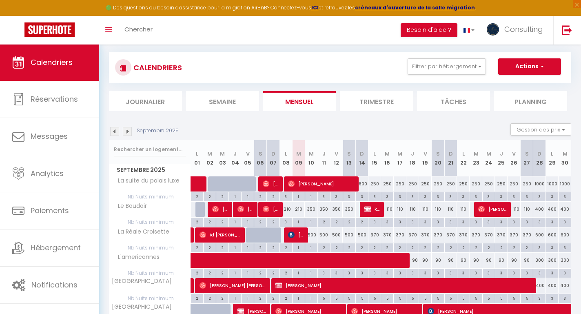
click at [323, 221] on div "2" at bounding box center [324, 222] width 12 height 8
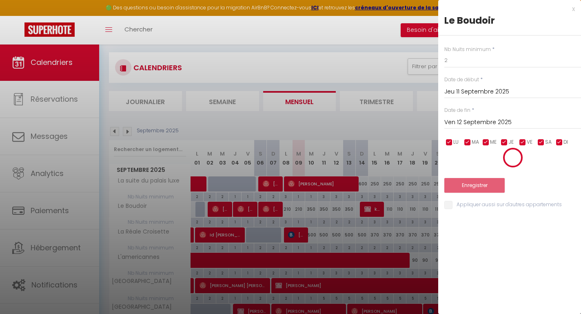
click at [462, 123] on input "Ven 12 Septembre 2025" at bounding box center [513, 122] width 137 height 11
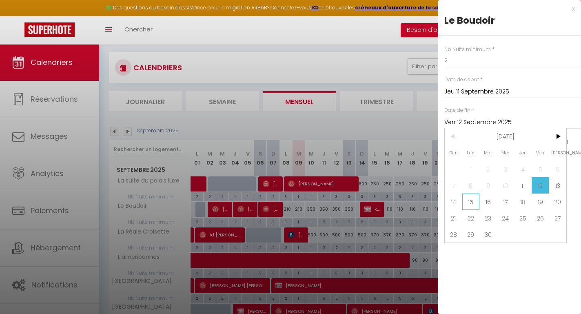
click at [466, 202] on span "15" at bounding box center [472, 202] width 18 height 16
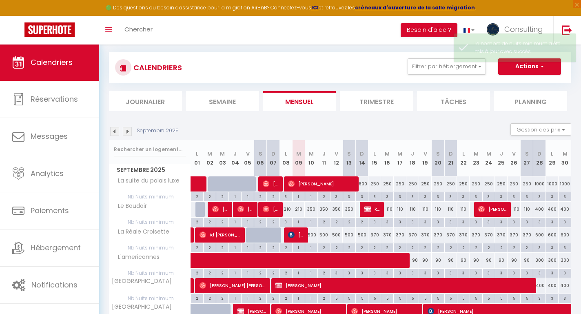
click at [324, 221] on div "2" at bounding box center [324, 222] width 12 height 8
type input "2"
type input "Jeu 11 Septembre 2025"
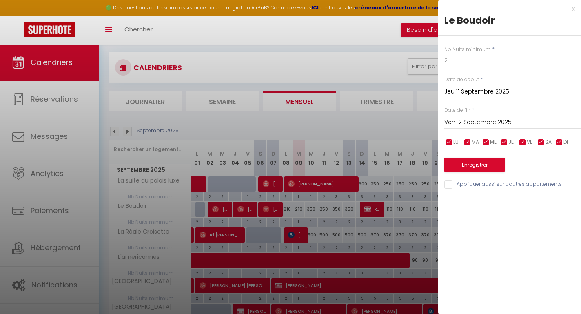
click at [461, 122] on input "Ven 12 Septembre 2025" at bounding box center [513, 122] width 137 height 11
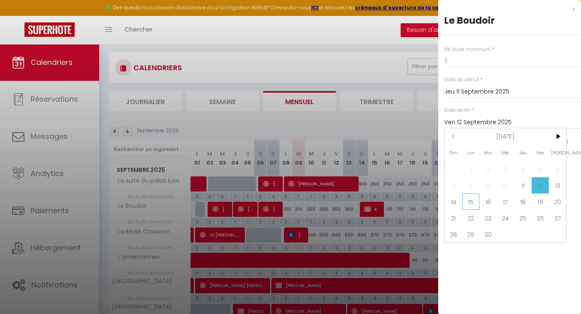
click at [472, 202] on span "15" at bounding box center [472, 202] width 18 height 16
type input "Lun 15 Septembre 2025"
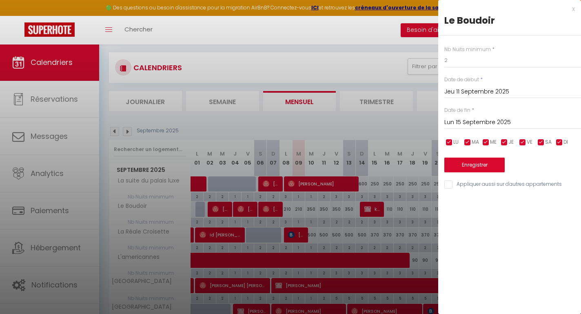
click at [450, 183] on input "Appliquer aussi sur d'autres appartements" at bounding box center [513, 184] width 137 height 8
checkbox input "true"
click at [463, 169] on button "Enregistrer" at bounding box center [475, 165] width 60 height 15
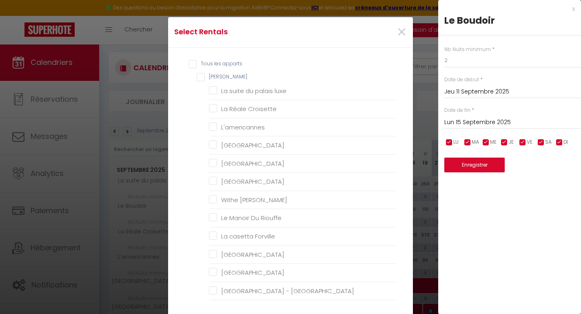
click at [203, 76] on input "[PERSON_NAME]" at bounding box center [297, 77] width 200 height 8
checkbox input "true"
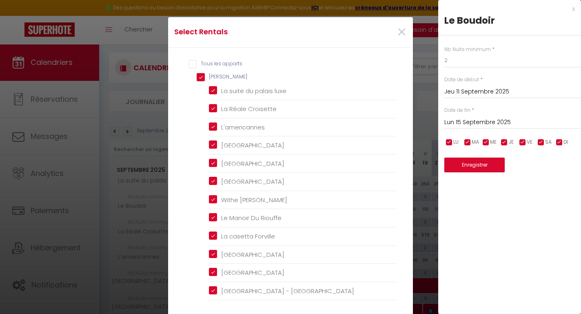
checkbox luxe "true"
checkbox Croisette "true"
checkbox input "true"
checkbox Room "true"
checkbox rouge "true"
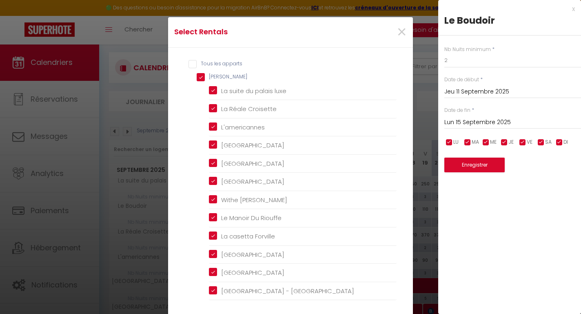
checkbox Modern "true"
checkbox Meynadier "true"
checkbox Riouffe "true"
checkbox Forville "true"
checkbox B31 "true"
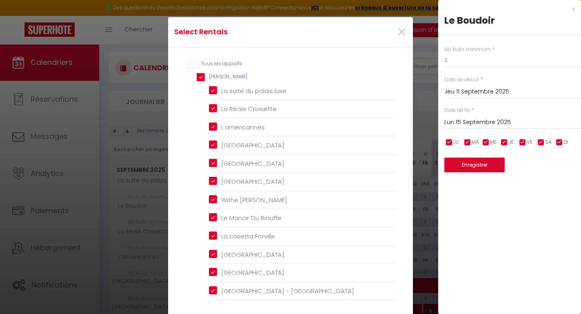
checkbox G17 "true"
checkbox Jardin "true"
checkbox Palace "true"
checkbox input "true"
checkbox Madrilien "true"
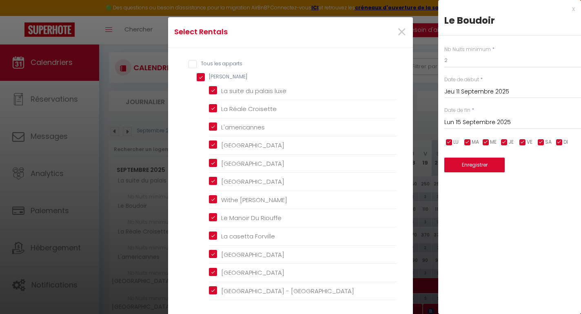
checkbox input "true"
checkbox D\'andré "true"
checkbox Rouge "true"
checkbox Victoria "true"
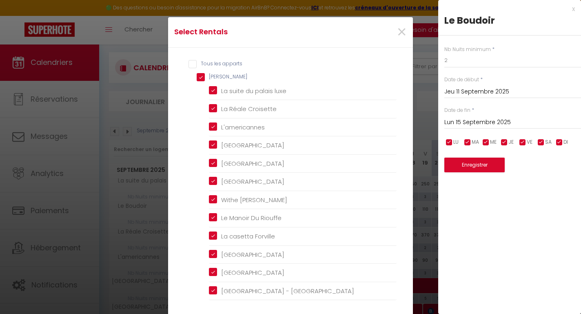
checkbox E37 "true"
checkbox Gold "true"
checkbox 121 "true"
checkbox mia "true"
checkbox input "false"
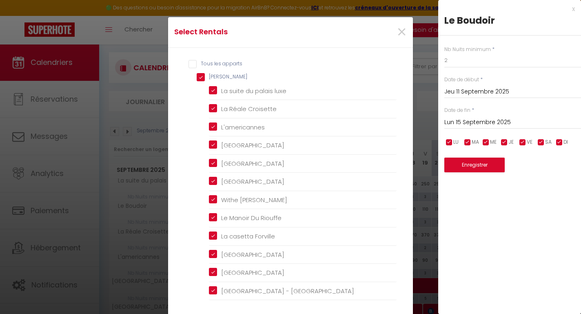
checkbox Picasso "false"
checkbox Paradise "false"
checkbox Loft "false"
checkbox Suquet "false"
checkbox Forville "false"
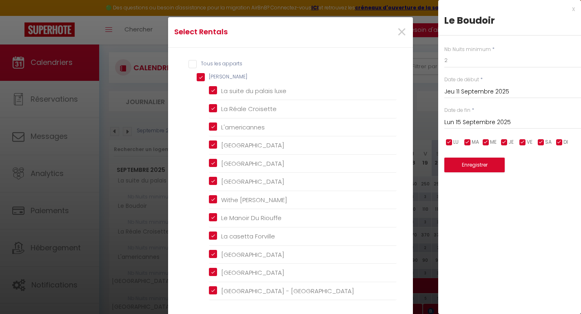
checkbox Bleu "false"
checkbox Rouge "false"
checkbox Massada "false"
checkbox Montmarte "false"
checkbox D\'hauteville "false"
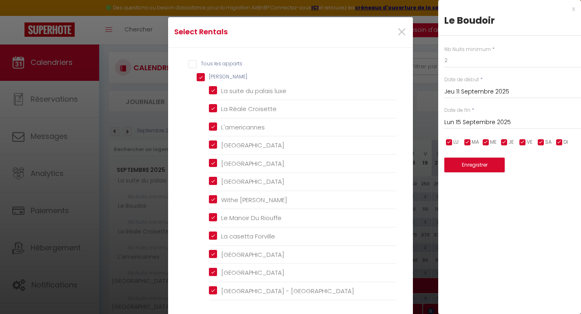
checkbox Tropezienne "false"
checkbox input "false"
checkbox ★ "false"
checkbox 🛳🛥 "false"
checkbox Assist "false"
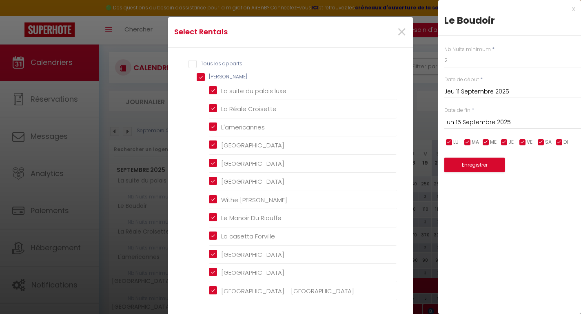
checkbox Jaurès "false"
checkbox Meynadier_Center-Festival-Clim-Wifi "false"
checkbox Tower "false"
checkbox Clim "false"
checkbox Palmiers "false"
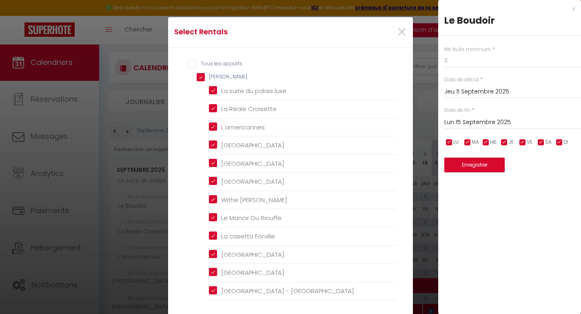
checkbox 842 "false"
checkbox Merc-Clim-Wifi "false"
checkbox Festival-Center-Clim-Wifi "false"
checkbox Mer-Plage-Piscine-Clim-Wifi "false"
checkbox Chataigner "false"
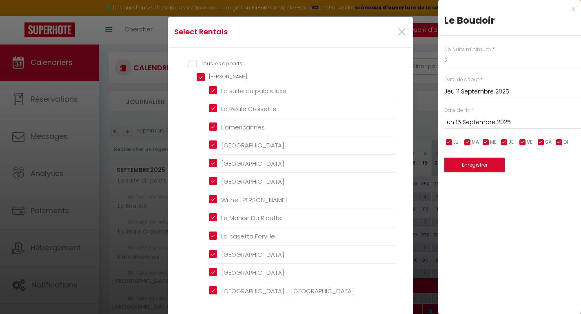
checkbox Wifi "false"
checkbox Luxe "false"
checkbox west "false"
checkbox Vista "false"
checkbox Picasso "false"
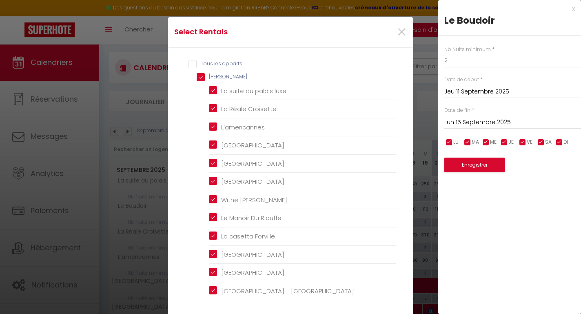
checkbox input "false"
checkbox Room "true"
checkbox rouge "true"
checkbox B31 "true"
checkbox G17 "true"
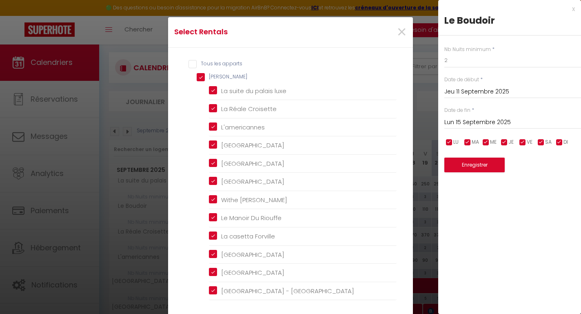
checkbox Jardin "true"
checkbox Clim "false"
checkbox Rouge "false"
checkbox input "true"
checkbox D\'andré "true"
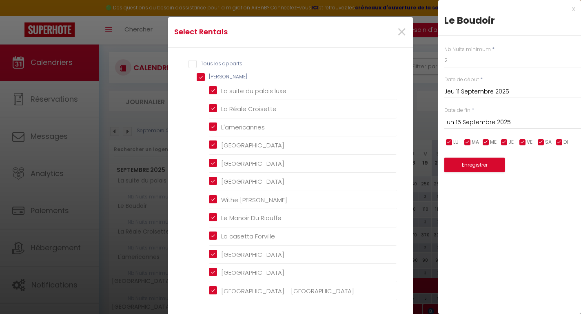
checkbox Victoria "true"
checkbox Festival-Center-Clim-Wifi "false"
checkbox E37 "true"
checkbox pièces "false"
checkbox Paradise "false"
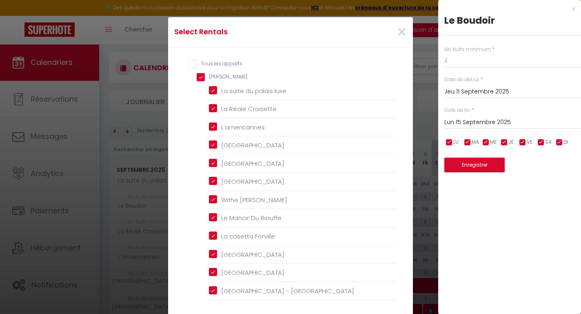
checkbox Maubourg "false"
checkbox input "true"
checkbox Modern "true"
checkbox Meynadier "true"
checkbox Forville "true"
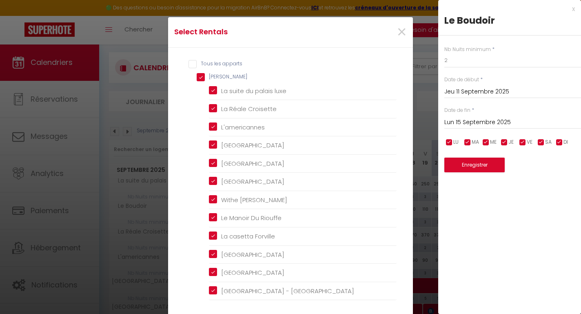
checkbox Maubourg "false"
checkbox Suquet "false"
checkbox Tower "false"
checkbox input "true"
checkbox Maubourg "false"
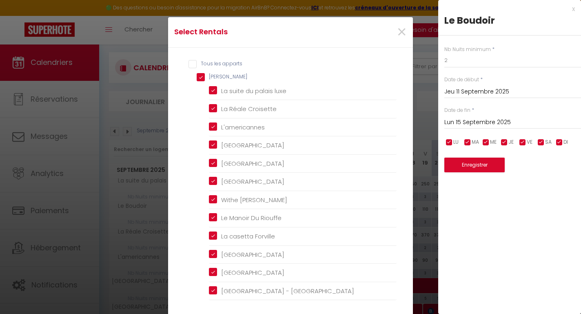
checkbox Madrilien "true"
checkbox Bleu "false"
checkbox input "true"
checkbox Rouge "true"
checkbox Merc-Clim-Wifi "false"
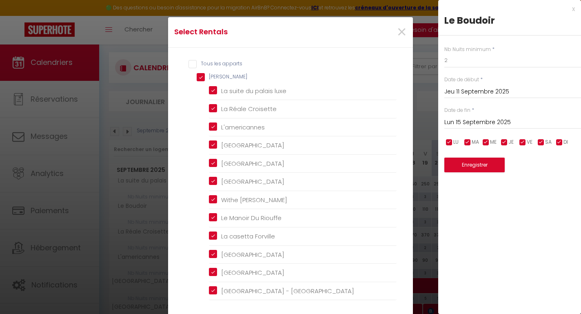
checkbox Chataigner "false"
checkbox Pièces "false"
checkbox luxe "true"
checkbox Croisette "true"
checkbox Riouffe "true"
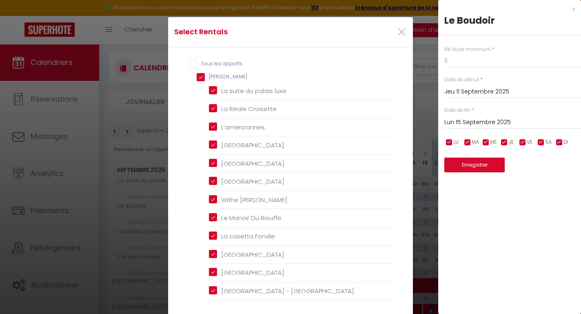
checkbox Loft "false"
checkbox Forville "false"
checkbox Palace "true"
checkbox Center "false"
checkbox Palmiers "false"
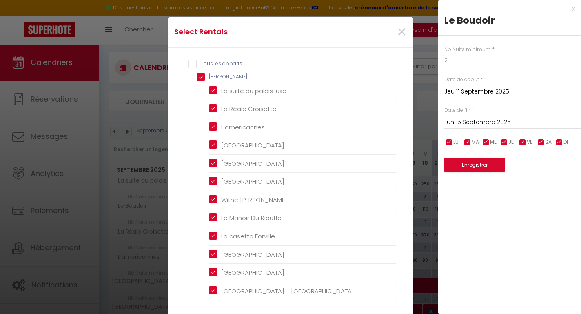
checkbox Mer-Plage-Piscine-Clim-Wifi "false"
checkbox Conciergerie "false"
checkbox speakeasy "false"
checkbox Charleston "false"
checkbox west "false"
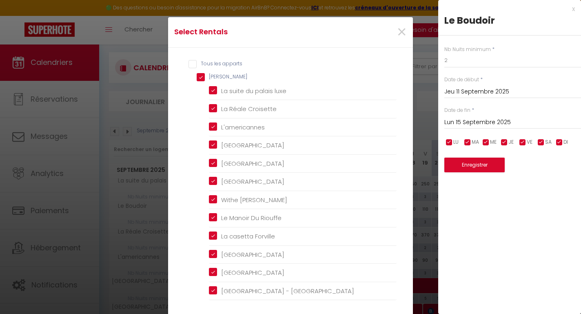
checkbox Horizon "false"
checkbox Napoleon "false"
checkbox Riviera "false"
checkbox Chic "false"
checkbox artistes "false"
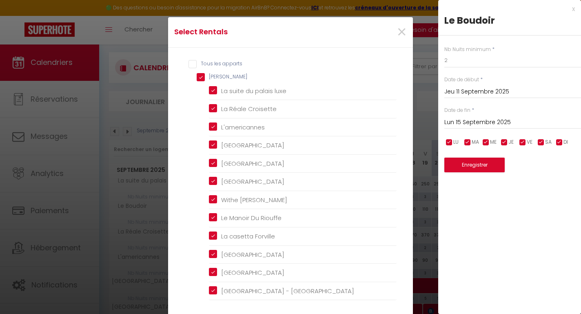
checkbox Maubourg "false"
checkbox Center "false"
checkbox input "false"
checkbox Montmarte "false"
checkbox D\'hauteville "false"
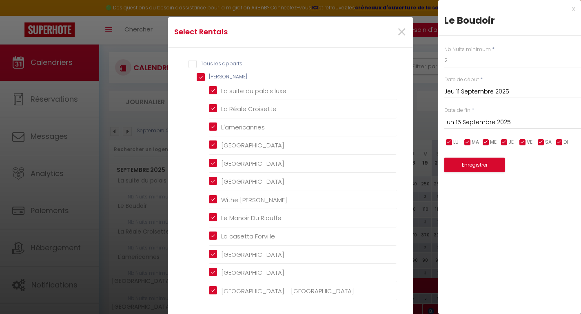
checkbox input "false"
checkbox Vista "false"
checkbox Maubourg "false"
checkbox Pièces "false"
checkbox Riviera "false"
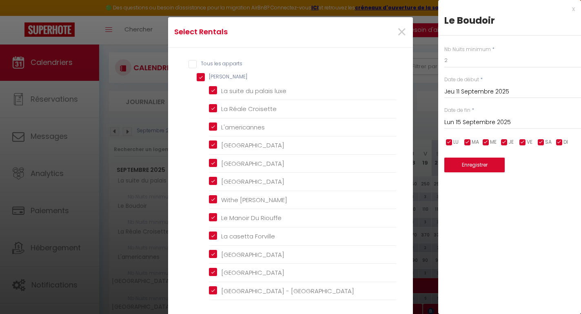
checkbox artistes "false"
checkbox input "false"
checkbox Palais "false"
checkbox input "false"
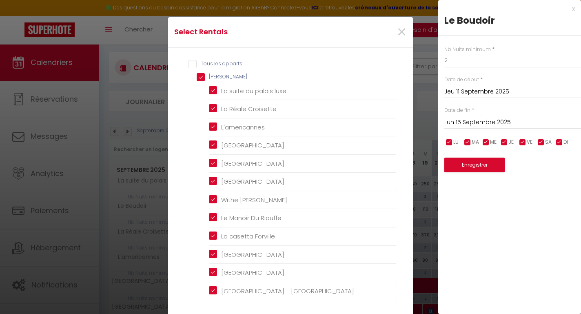
checkbox privée "false"
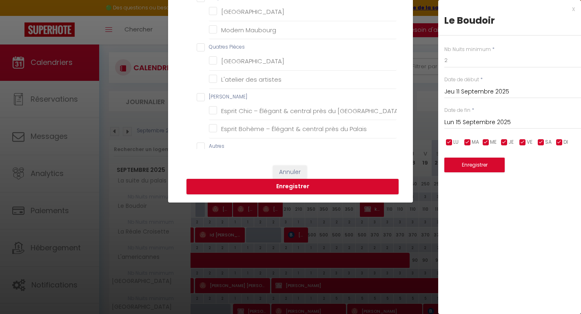
scroll to position [153, 0]
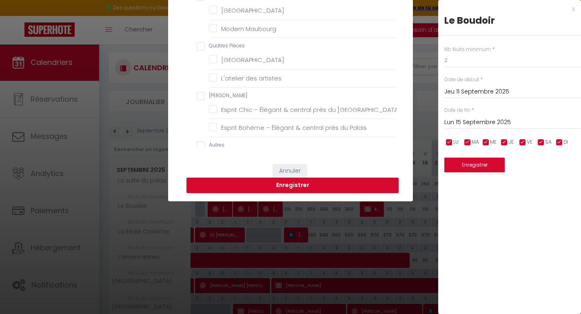
click at [244, 185] on button "Enregistrer" at bounding box center [293, 186] width 212 height 16
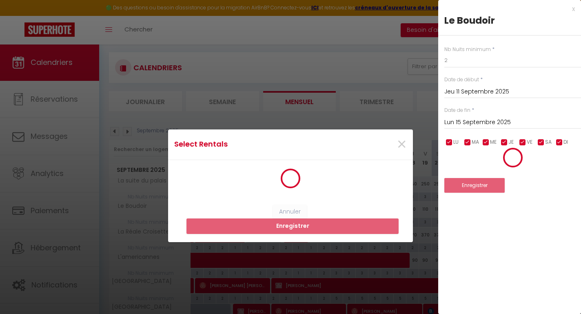
scroll to position [0, 0]
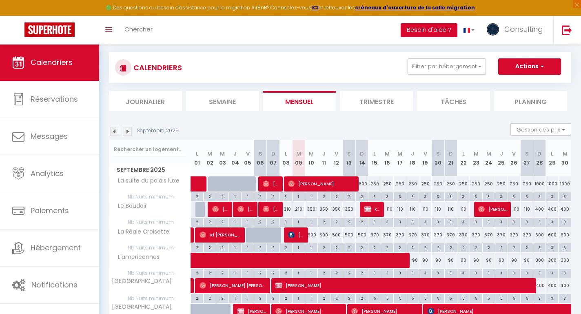
click at [452, 33] on button "Besoin d'aide ?" at bounding box center [429, 30] width 57 height 14
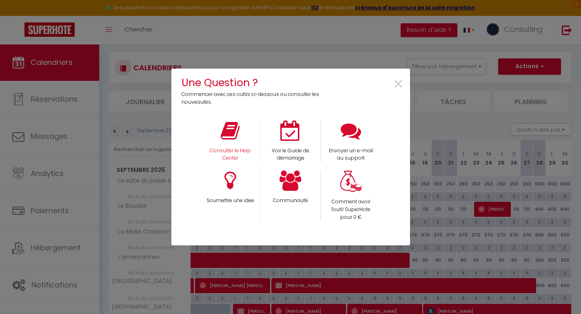
click at [243, 142] on div "Consulter le Help Center" at bounding box center [230, 141] width 60 height 42
click at [241, 153] on p "Consulter le Help Center" at bounding box center [230, 155] width 50 height 16
